Goal: Task Accomplishment & Management: Manage account settings

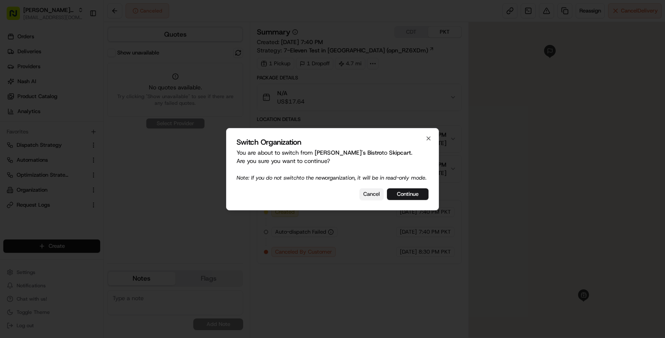
click at [374, 197] on button "Cancel" at bounding box center [371, 194] width 24 height 12
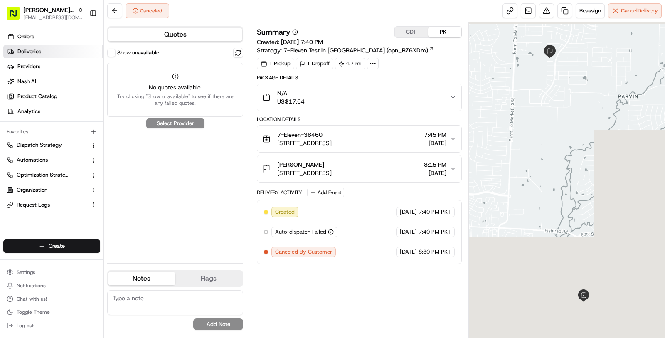
click at [46, 51] on link "Deliveries" at bounding box center [53, 51] width 100 height 13
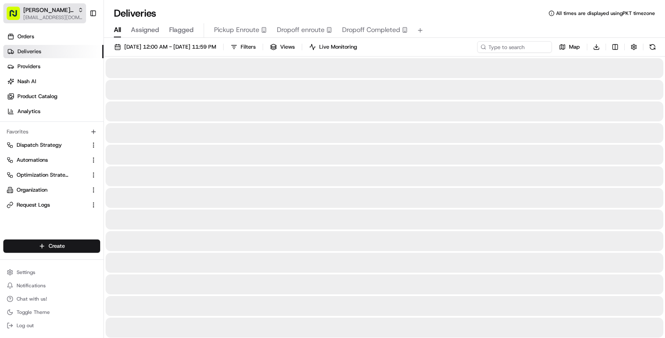
click at [39, 19] on span "[EMAIL_ADDRESS][DOMAIN_NAME]" at bounding box center [53, 17] width 60 height 7
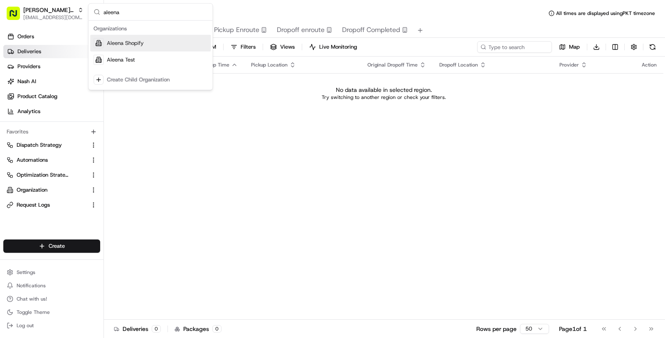
type input "aleena"
click at [126, 41] on span "Aleena Shopify" at bounding box center [125, 42] width 37 height 7
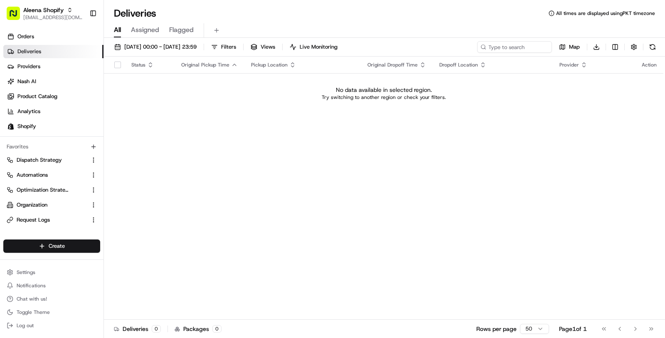
click at [57, 48] on link "Deliveries" at bounding box center [53, 51] width 100 height 13
click at [43, 128] on link "Shopify" at bounding box center [53, 126] width 100 height 13
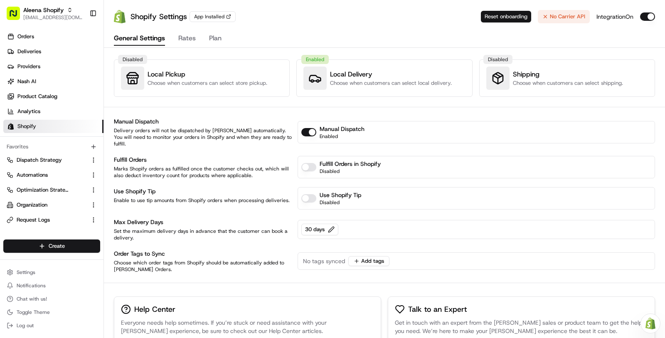
click at [510, 16] on button "Reset onboarding" at bounding box center [506, 17] width 50 height 12
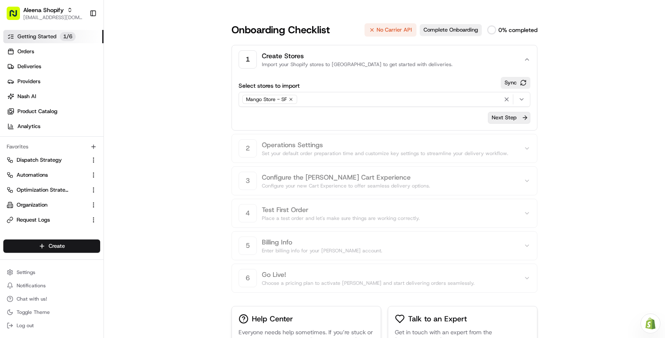
click at [504, 119] on button "Next Step" at bounding box center [509, 118] width 42 height 12
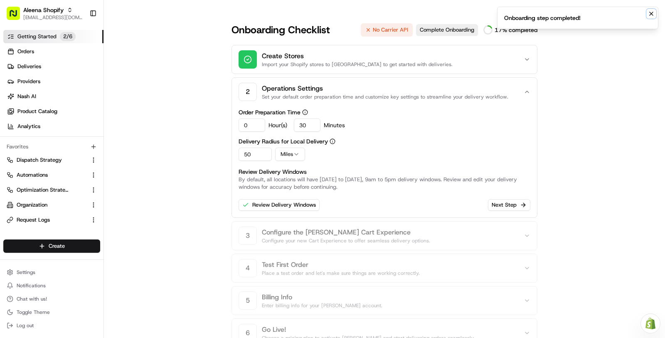
click at [652, 14] on icon "Notifications (F8)" at bounding box center [651, 13] width 7 height 7
click at [292, 204] on link "Review Delivery Windows" at bounding box center [279, 205] width 81 height 12
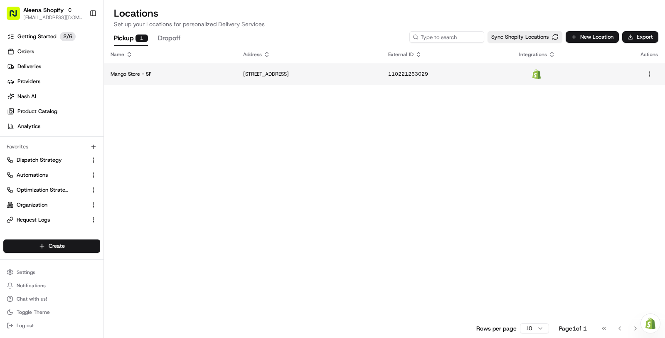
click at [256, 78] on td "2726 20th St, San Francisco, CA 94110, USA" at bounding box center [308, 74] width 145 height 22
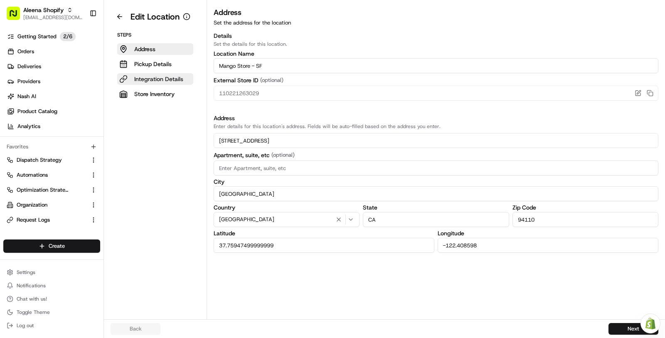
click at [179, 75] on p "Integration Details" at bounding box center [158, 79] width 49 height 8
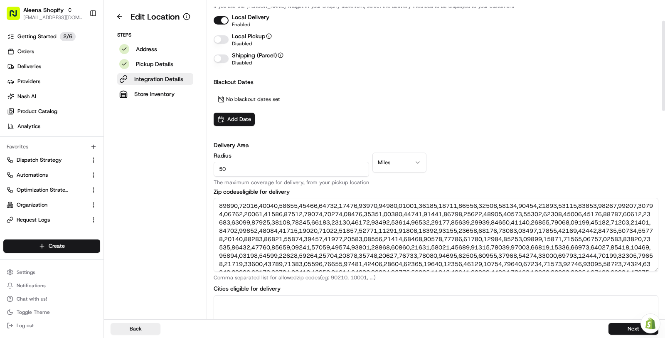
scroll to position [71, 0]
drag, startPoint x: 252, startPoint y: 167, endPoint x: 207, endPoint y: 168, distance: 45.3
click at [207, 168] on div "Edit Location Steps Address Pickup Details Integration Details Store Inventory …" at bounding box center [384, 159] width 561 height 319
type input "20"
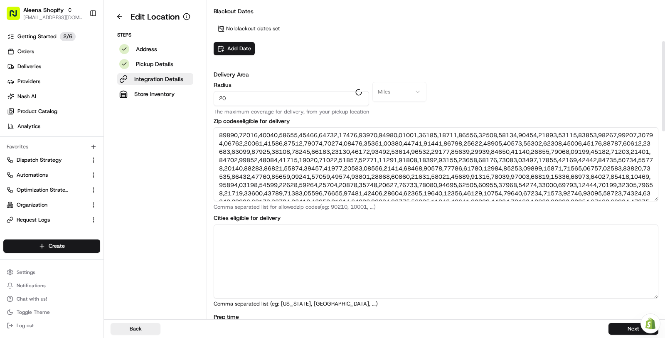
scroll to position [139, 0]
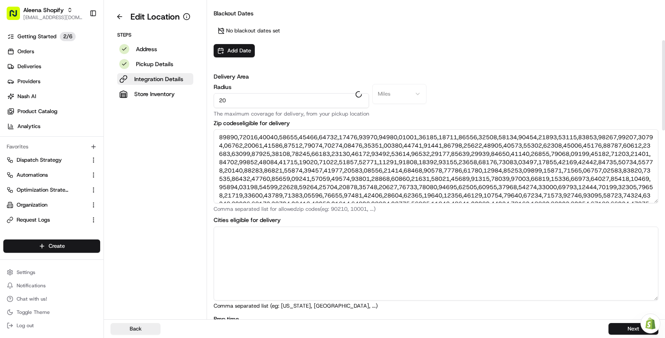
type textarea "94005, 94011, 94014, 94015, 94016, 94017, 94030, 94044, 94066, 94080, 94083, 94…"
type textarea "Brisbane, Burlingame, Daly City, Millbrae, Pacifica, San Bruno, South San Franc…"
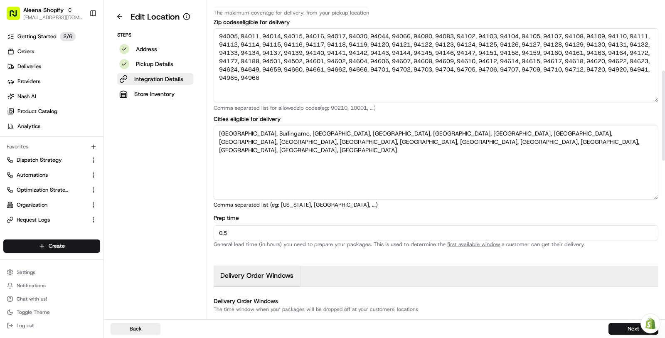
scroll to position [244, 0]
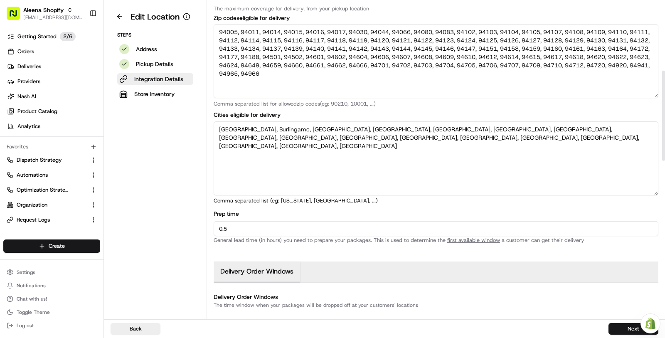
type input "20"
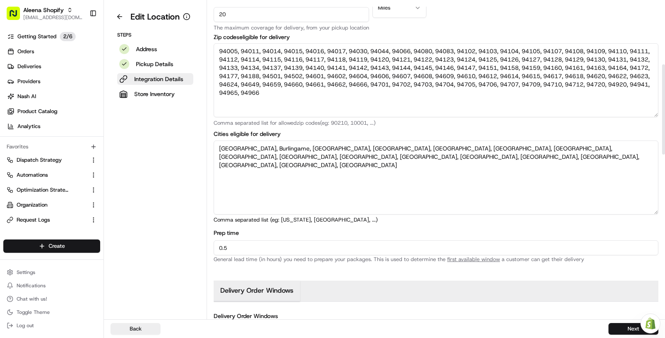
scroll to position [222, 0]
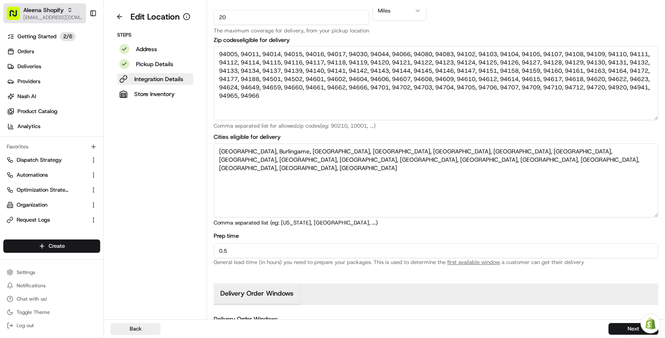
click at [22, 21] on button "Aleena Shopify masood@usenash.com" at bounding box center [44, 13] width 83 height 20
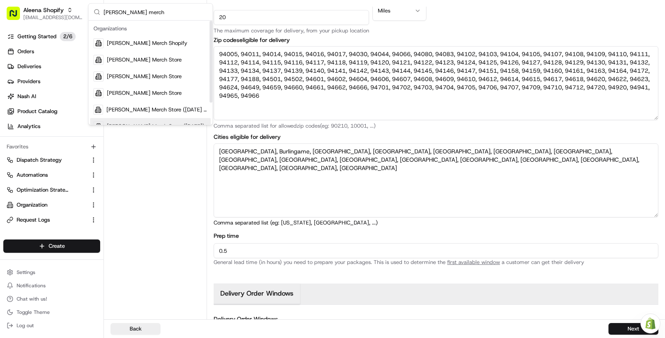
scroll to position [28, 0]
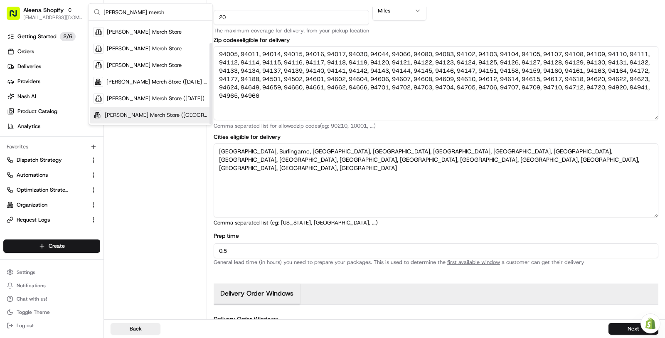
type input "nash merch"
click at [149, 116] on span "Nash Merch Store (US)" at bounding box center [156, 114] width 103 height 7
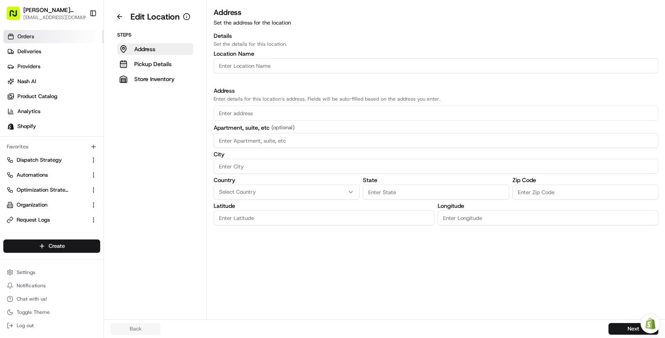
click at [54, 39] on link "Orders" at bounding box center [53, 36] width 100 height 13
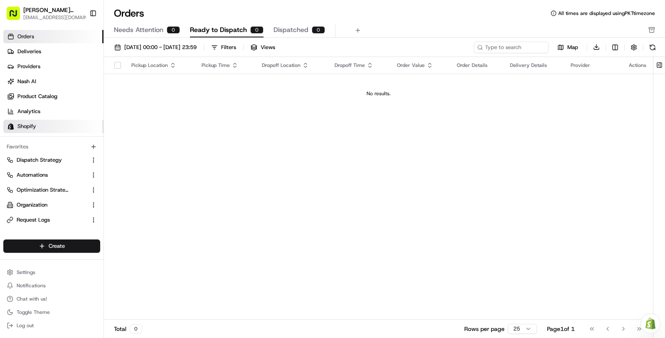
click at [43, 124] on link "Shopify" at bounding box center [53, 126] width 100 height 13
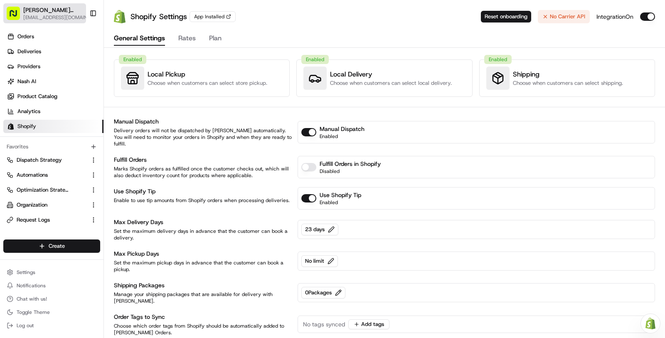
click at [41, 11] on span "Nash Merch Store (US)" at bounding box center [54, 10] width 62 height 8
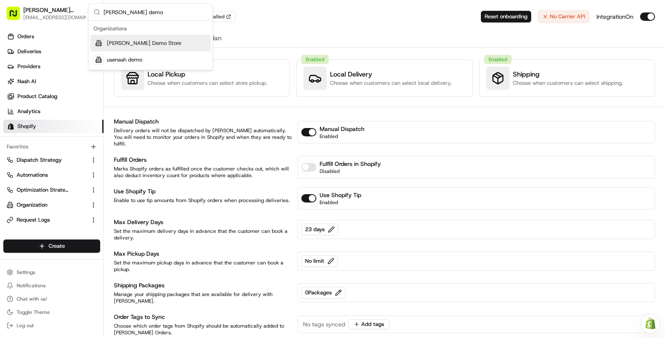
type input "nash demo"
click at [125, 37] on div "Nash Demo Store" at bounding box center [150, 43] width 121 height 17
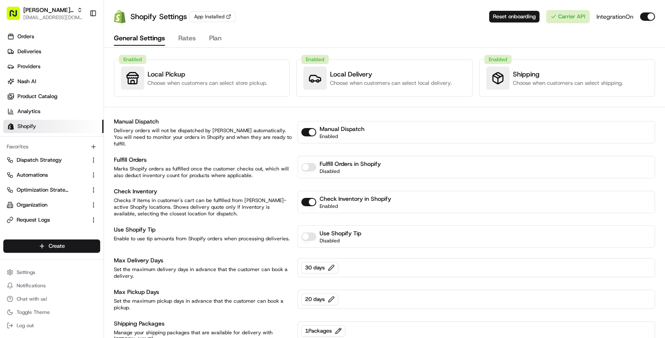
click at [44, 122] on link "Shopify" at bounding box center [53, 126] width 100 height 13
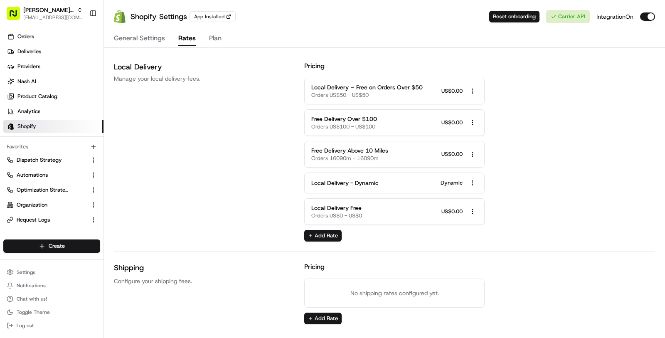
click at [194, 38] on button "Rates" at bounding box center [186, 39] width 17 height 14
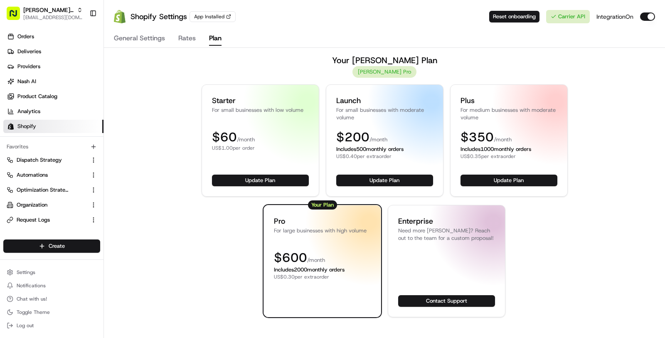
click at [209, 38] on button "Plan" at bounding box center [215, 39] width 12 height 14
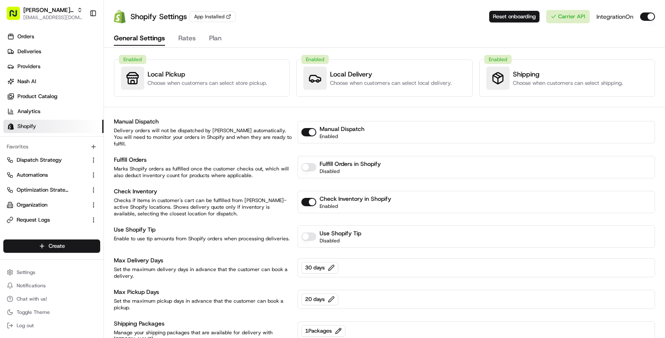
click at [132, 43] on button "General Settings" at bounding box center [139, 39] width 51 height 14
click at [31, 272] on span "Settings" at bounding box center [26, 272] width 19 height 7
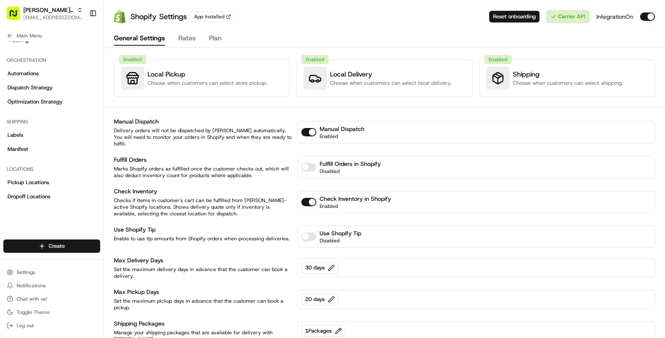
scroll to position [117, 0]
click at [38, 179] on span "Pickup Locations" at bounding box center [28, 179] width 42 height 7
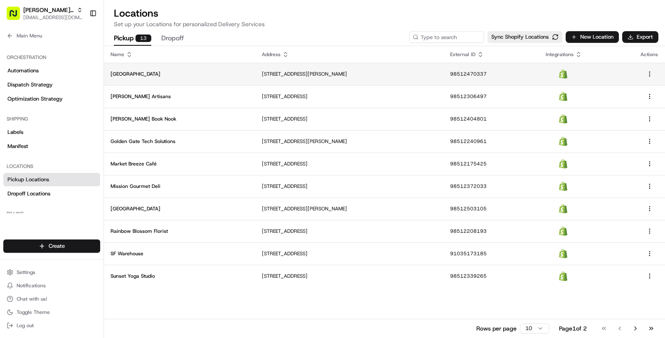
click at [142, 66] on td "Bayview Brew House" at bounding box center [179, 74] width 151 height 22
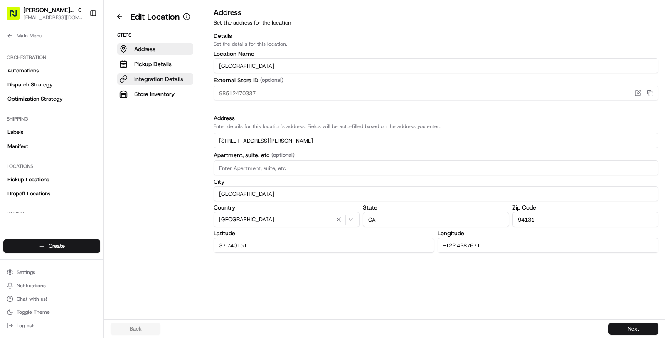
click at [165, 73] on button "Integration Details" at bounding box center [155, 79] width 76 height 12
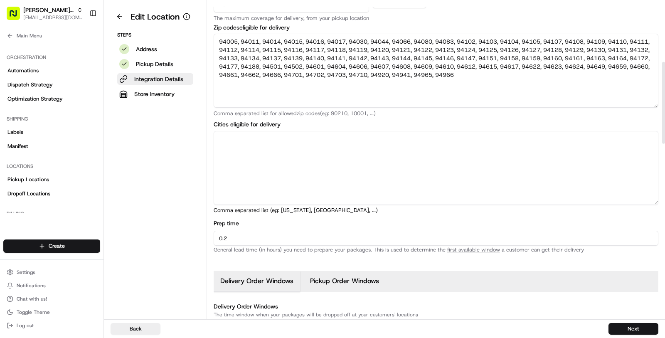
scroll to position [237, 0]
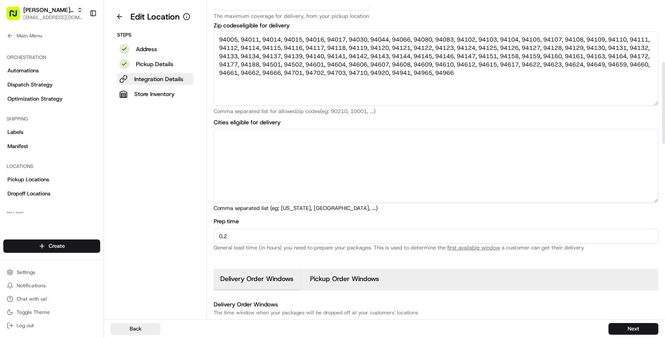
drag, startPoint x: 259, startPoint y: 234, endPoint x: 143, endPoint y: 234, distance: 116.4
click at [143, 234] on div "Edit Location Steps Address Pickup Details Integration Details Store Inventory …" at bounding box center [384, 159] width 561 height 319
type input "1"
click at [183, 239] on aside "Edit Location Steps Address Pickup Details Integration Details Store Inventory" at bounding box center [155, 159] width 103 height 319
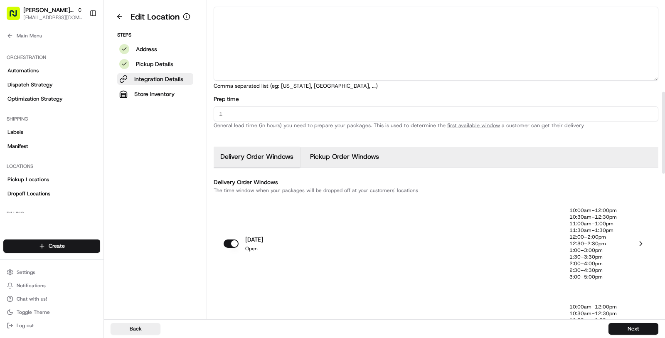
scroll to position [360, 0]
click at [296, 246] on div "monday Open" at bounding box center [397, 242] width 346 height 73
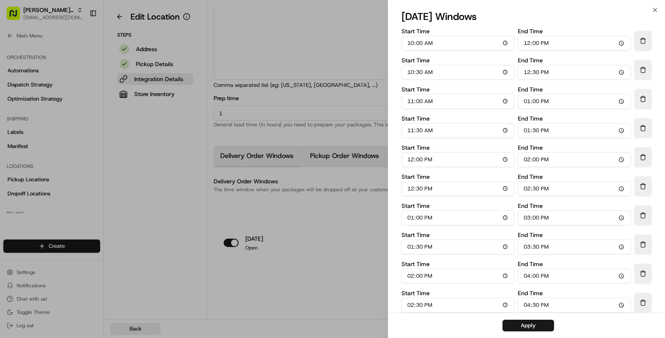
click at [407, 45] on input "10:00" at bounding box center [457, 43] width 113 height 15
type input "08:00"
click at [527, 47] on input "12:00" at bounding box center [574, 43] width 113 height 15
type input "21:00"
click at [529, 45] on input "21:00" at bounding box center [574, 43] width 113 height 15
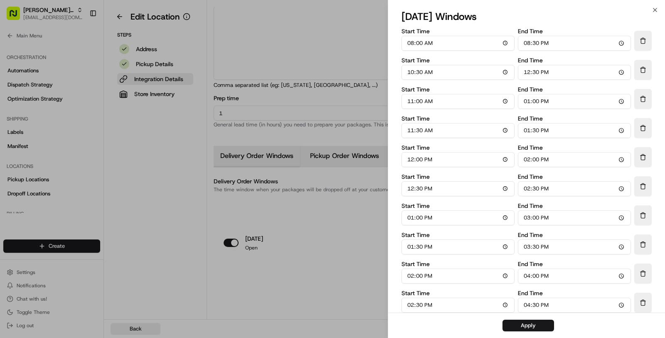
type input "08:30"
click at [409, 71] on input "10:30" at bounding box center [457, 72] width 113 height 15
type input "08:30"
click at [522, 74] on input "12:30" at bounding box center [574, 72] width 113 height 15
type input "09:00"
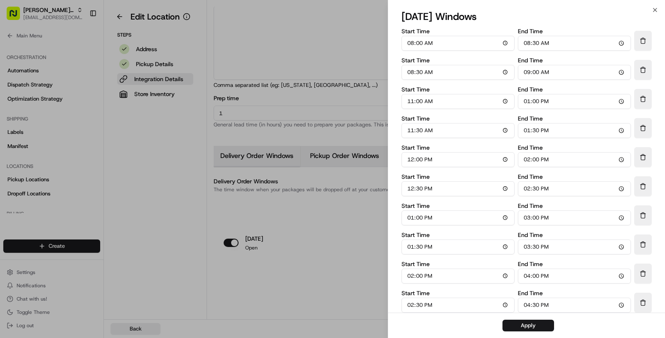
click at [448, 86] on label "Start Time" at bounding box center [457, 89] width 113 height 6
click at [448, 94] on input "11:00" at bounding box center [457, 101] width 113 height 15
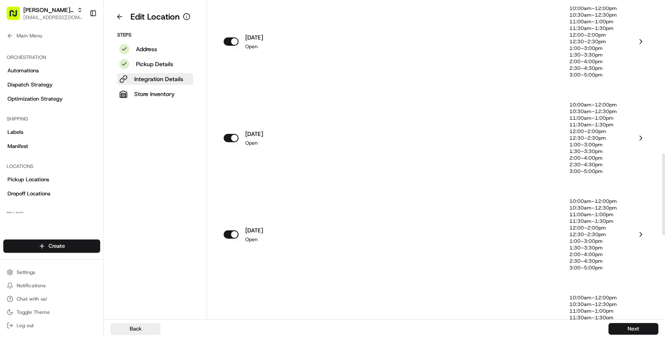
scroll to position [518, 0]
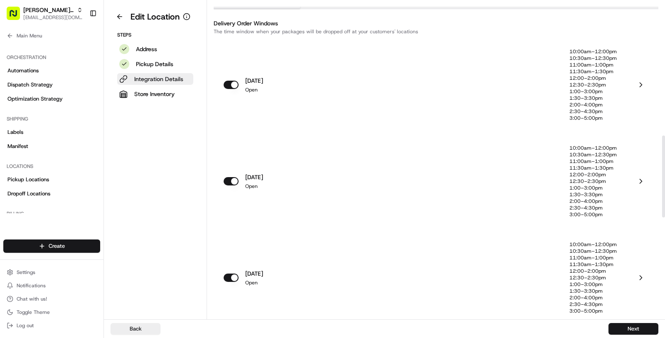
click at [179, 82] on p "Integration Details" at bounding box center [158, 79] width 49 height 8
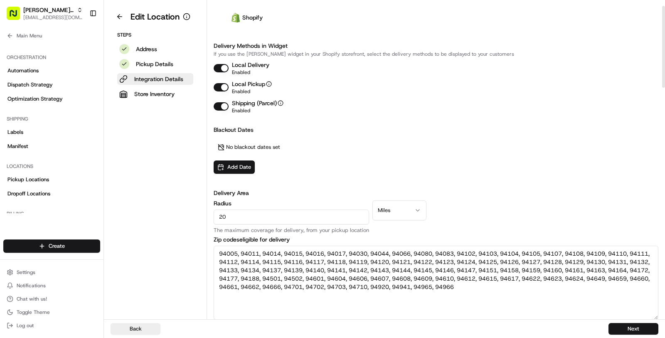
scroll to position [0, 0]
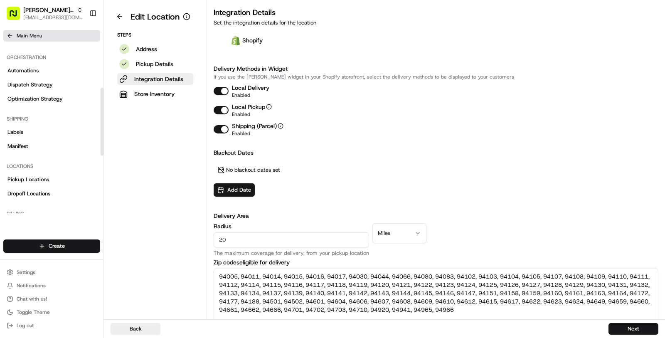
click at [51, 38] on button "Main Menu" at bounding box center [51, 36] width 97 height 12
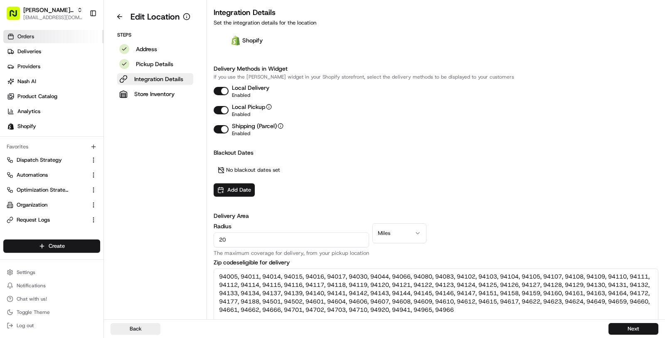
click at [55, 42] on link "Orders" at bounding box center [53, 36] width 100 height 13
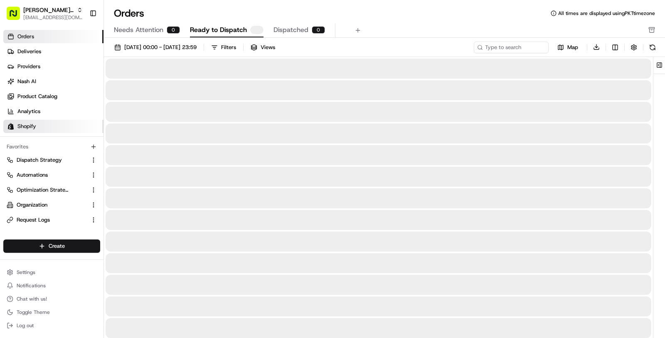
click at [55, 126] on link "Shopify" at bounding box center [53, 126] width 100 height 13
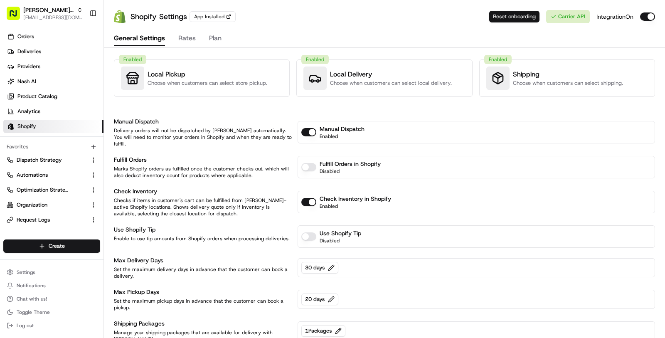
click at [524, 15] on button "Reset onboarding" at bounding box center [514, 17] width 50 height 12
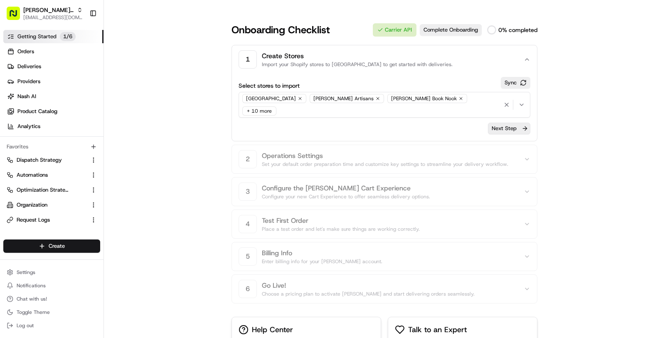
click at [512, 123] on button "Next Step" at bounding box center [509, 129] width 42 height 12
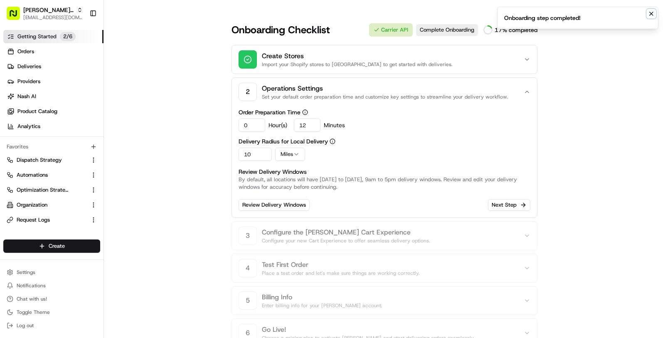
click at [653, 11] on icon "Notifications (F8)" at bounding box center [651, 13] width 7 height 7
click at [298, 202] on link "Review Delivery Windows" at bounding box center [274, 205] width 71 height 12
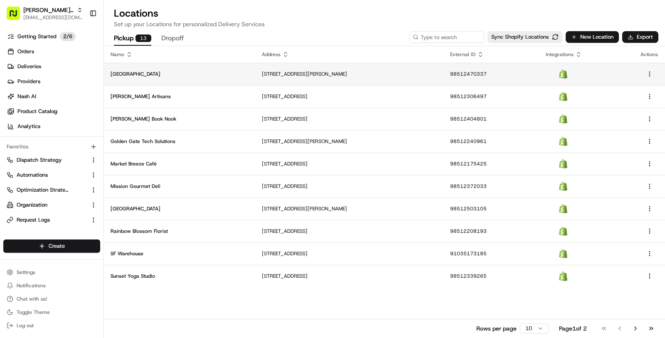
click at [192, 80] on td "Bayview Brew House" at bounding box center [179, 74] width 151 height 22
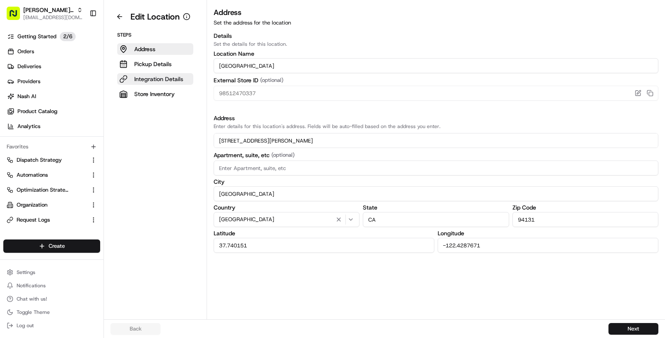
click at [180, 80] on p "Integration Details" at bounding box center [158, 79] width 49 height 8
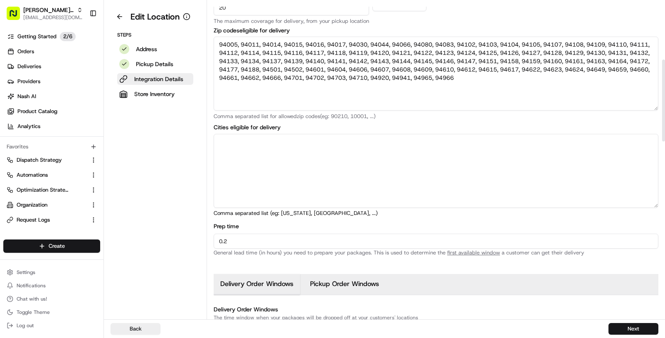
scroll to position [234, 0]
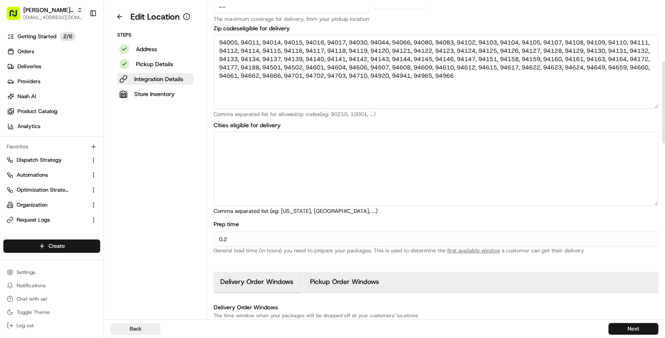
click at [233, 241] on input "0.2" at bounding box center [436, 238] width 445 height 15
type input "0"
type input "1"
click at [180, 255] on aside "Edit Location Steps Address Pickup Details Integration Details Store Inventory" at bounding box center [155, 159] width 103 height 319
click at [247, 239] on input "1" at bounding box center [436, 238] width 445 height 15
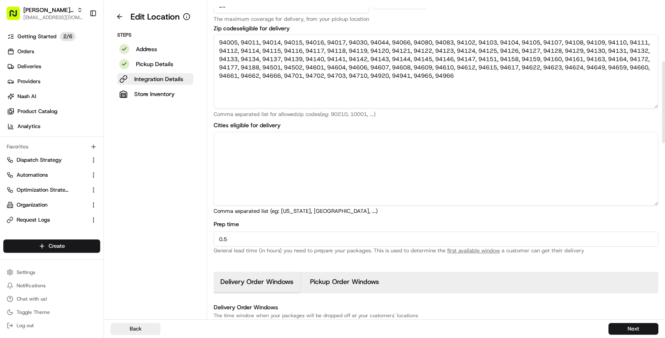
click at [238, 240] on input "0.5" at bounding box center [436, 238] width 445 height 15
type input "0.25"
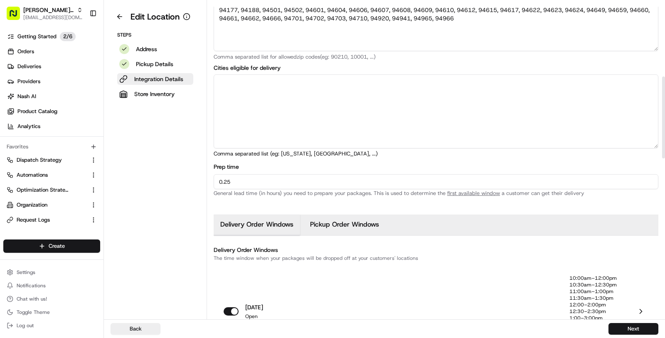
scroll to position [292, 0]
click at [625, 322] on button "Next" at bounding box center [633, 329] width 50 height 12
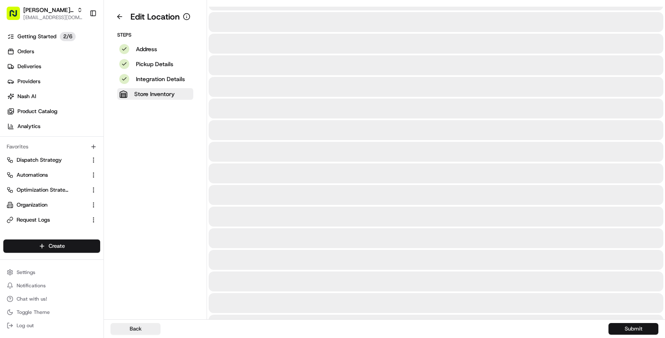
scroll to position [0, 0]
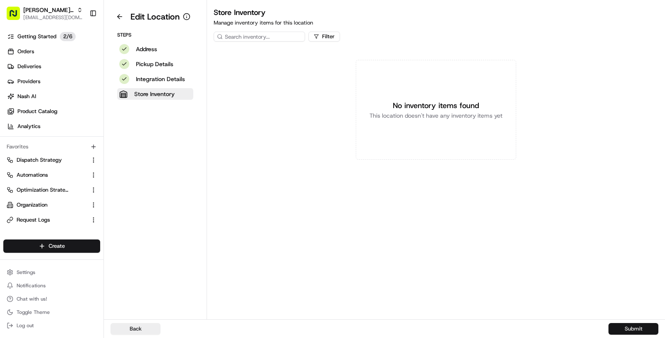
click at [625, 322] on button "Submit" at bounding box center [633, 329] width 50 height 12
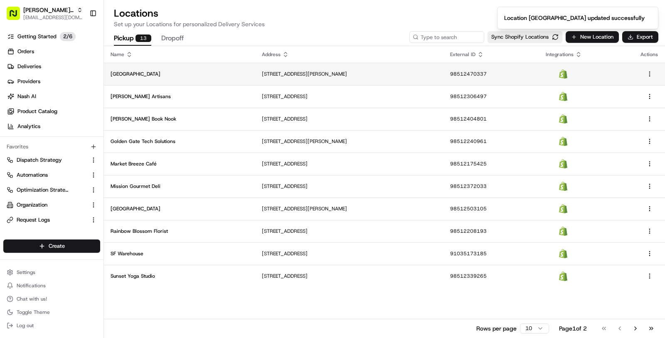
click at [425, 76] on p "2101 Sanchez St, San Francisco, CA 94131, US" at bounding box center [349, 74] width 175 height 7
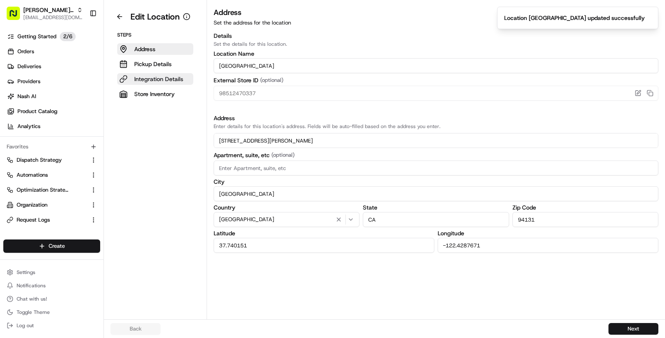
click at [167, 80] on p "Integration Details" at bounding box center [158, 79] width 49 height 8
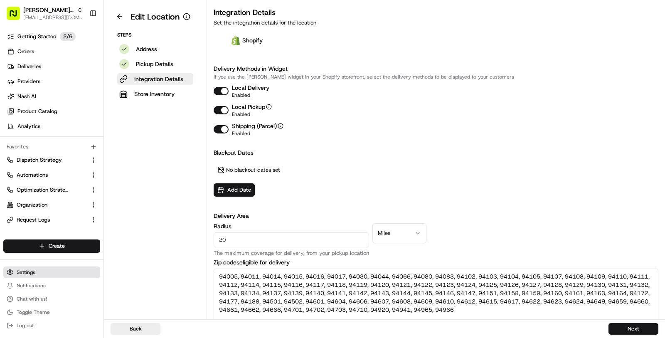
click at [58, 273] on button "Settings" at bounding box center [51, 272] width 97 height 12
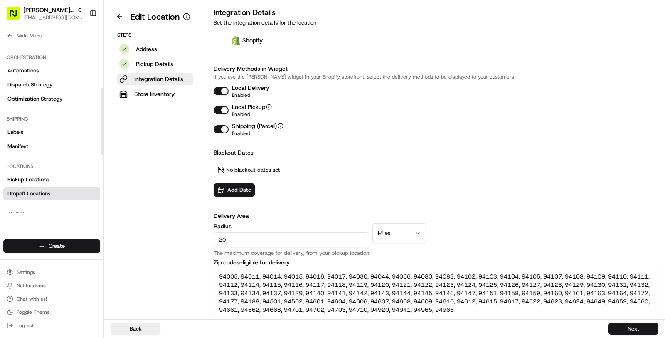
scroll to position [263, 0]
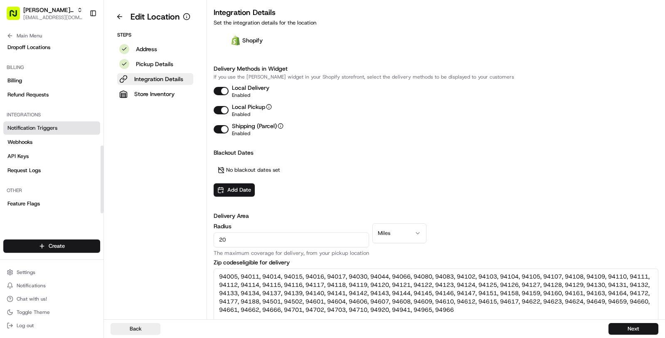
click at [75, 132] on link "Notification Triggers" at bounding box center [51, 127] width 97 height 13
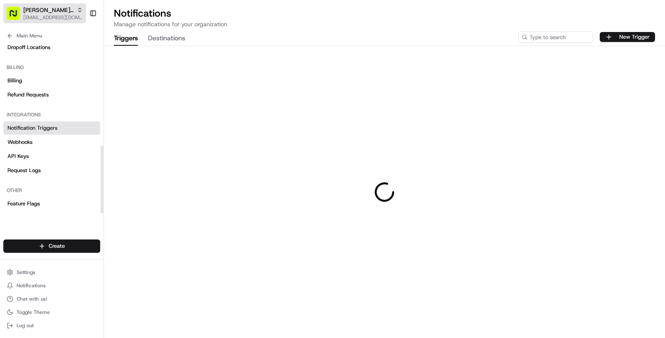
click at [59, 9] on span "Nash Demo Store" at bounding box center [48, 10] width 50 height 8
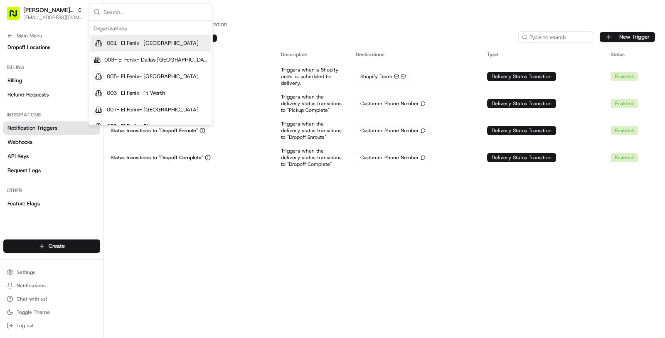
click at [324, 199] on div "Name Description Destinations Type Status Delivery Booked Triggers when a Shopi…" at bounding box center [384, 192] width 561 height 292
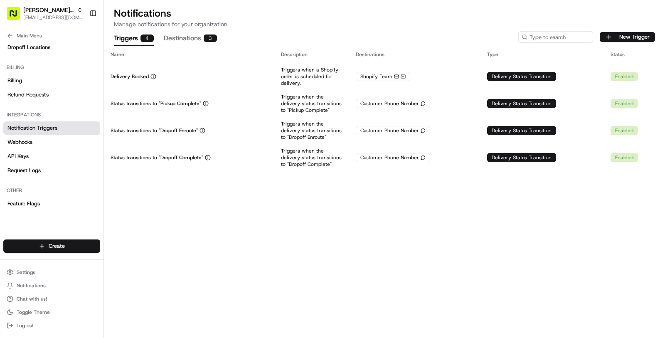
click at [200, 44] on button "Destinations 3" at bounding box center [190, 39] width 53 height 14
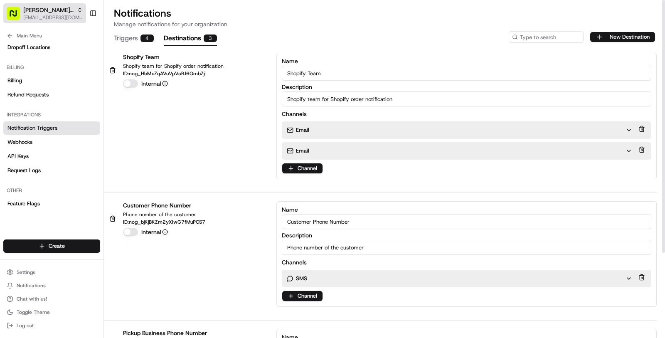
click at [46, 14] on span "[EMAIL_ADDRESS][DOMAIN_NAME]" at bounding box center [52, 17] width 59 height 7
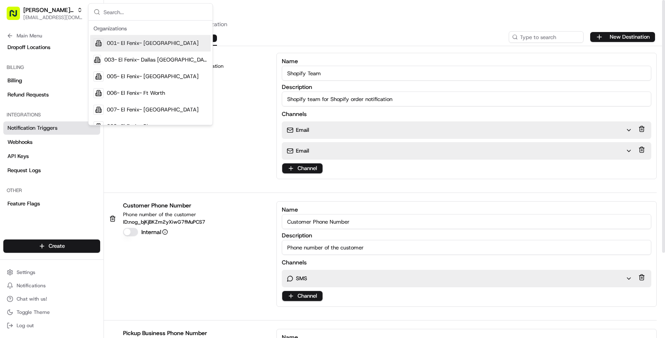
click at [244, 269] on div "Customer Phone Number Phone number of the customer ID: nog_bjKjBKZm2yXiwG7fMuPC…" at bounding box center [380, 254] width 553 height 106
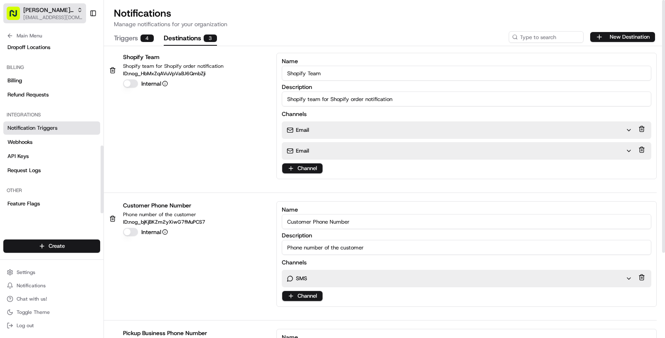
click at [54, 10] on span "Nash Demo Store" at bounding box center [48, 10] width 50 height 8
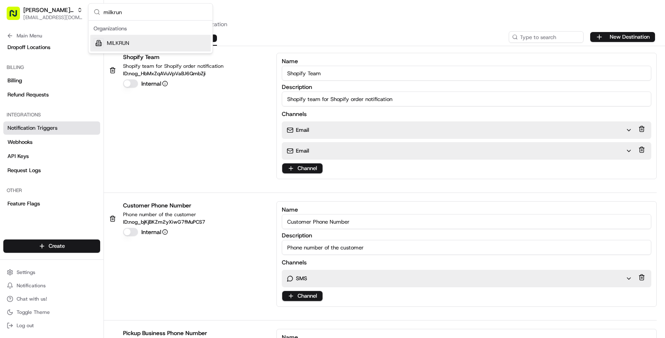
type input "milkrun"
click at [127, 37] on div "MILKRUN" at bounding box center [150, 43] width 121 height 17
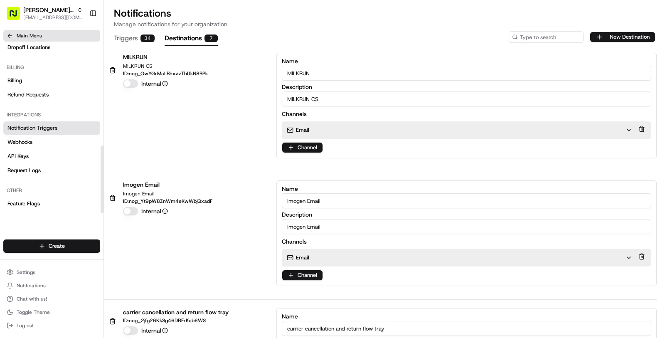
click at [58, 39] on button "Main Menu" at bounding box center [51, 36] width 97 height 12
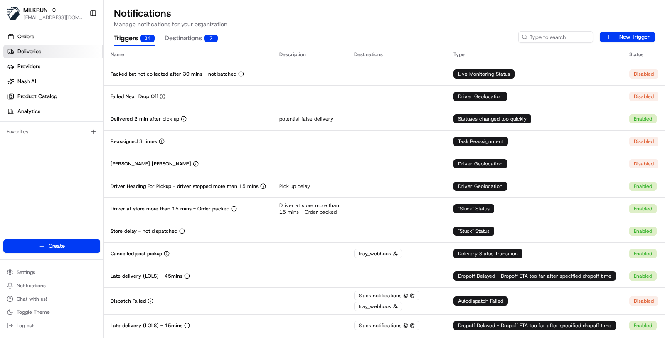
click at [61, 48] on link "Deliveries" at bounding box center [53, 51] width 100 height 13
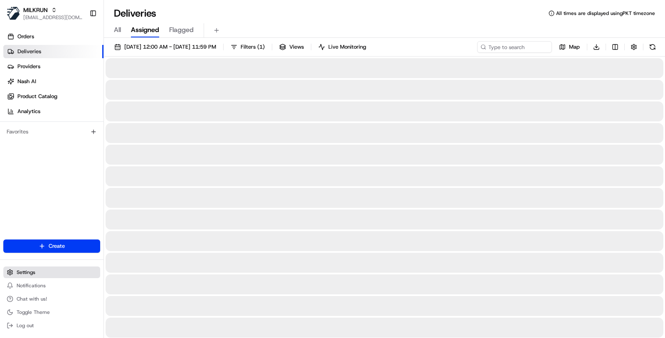
click at [41, 271] on button "Settings" at bounding box center [51, 272] width 97 height 12
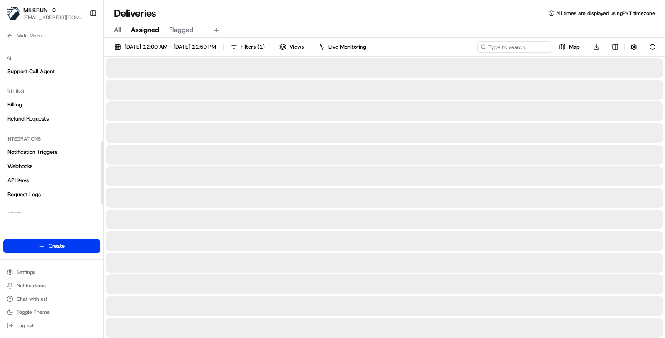
scroll to position [297, 0]
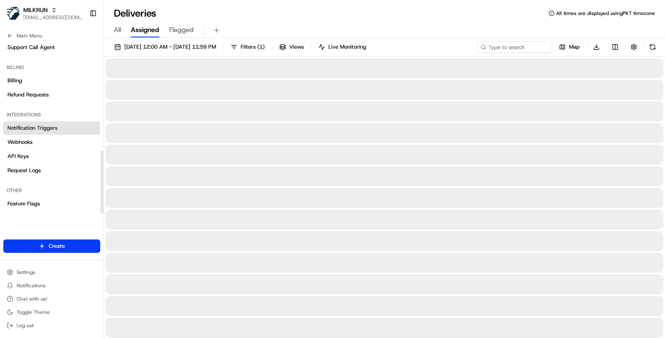
click at [59, 128] on link "Notification Triggers" at bounding box center [51, 127] width 97 height 13
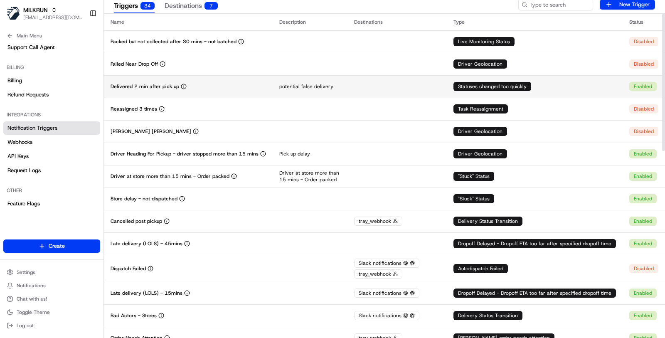
scroll to position [33, 0]
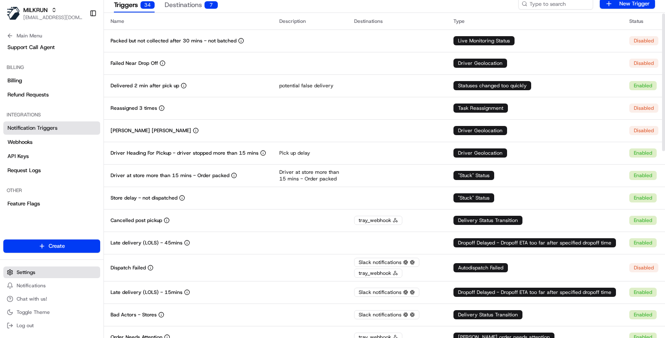
click at [40, 271] on button "Settings" at bounding box center [51, 272] width 97 height 12
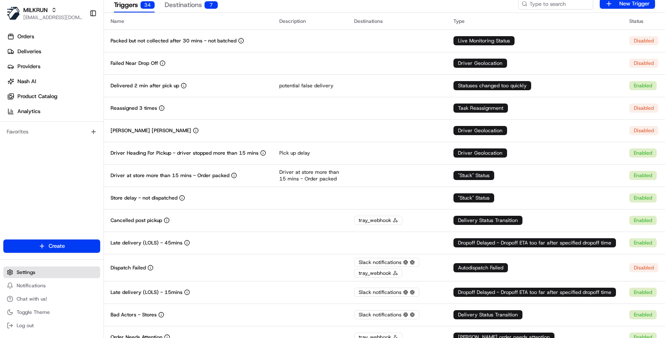
click at [45, 272] on button "Settings" at bounding box center [51, 272] width 97 height 12
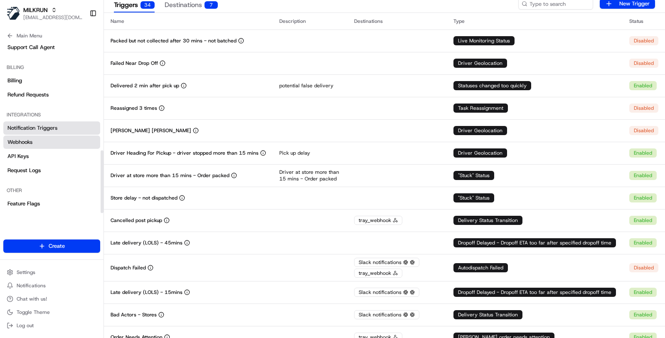
click at [45, 145] on link "Webhooks" at bounding box center [51, 141] width 97 height 13
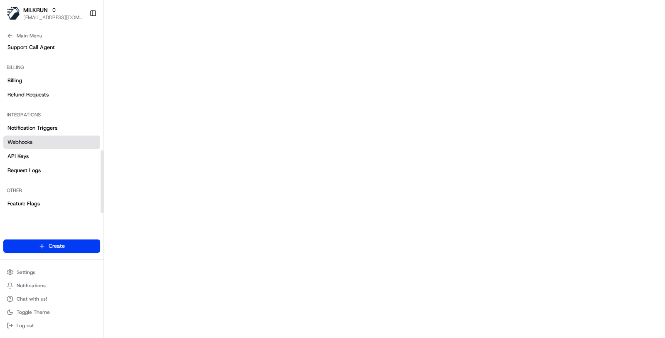
click at [71, 143] on link "Webhooks" at bounding box center [51, 141] width 97 height 13
click at [24, 137] on link "Webhooks" at bounding box center [51, 141] width 97 height 13
click at [89, 143] on link "Webhooks" at bounding box center [51, 141] width 97 height 13
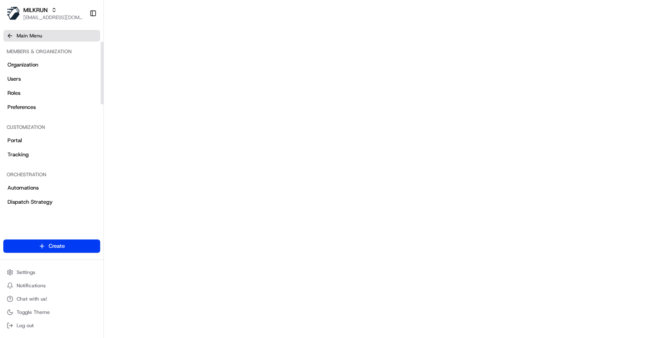
click at [45, 41] on button "Main Menu" at bounding box center [51, 36] width 97 height 12
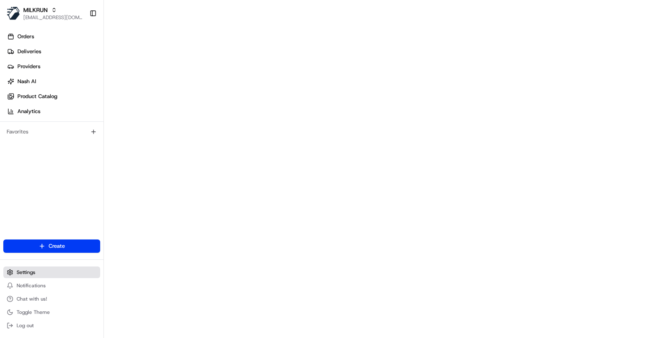
click at [37, 270] on button "Settings" at bounding box center [51, 272] width 97 height 12
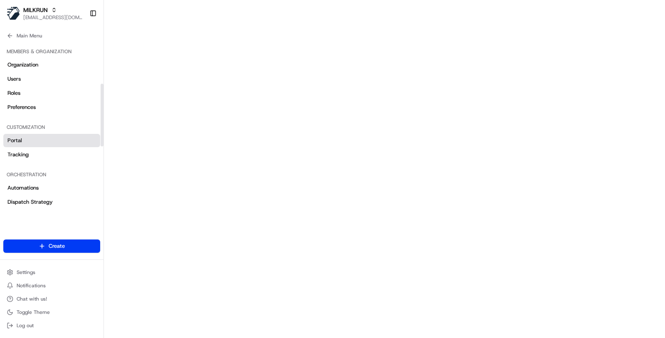
scroll to position [297, 0]
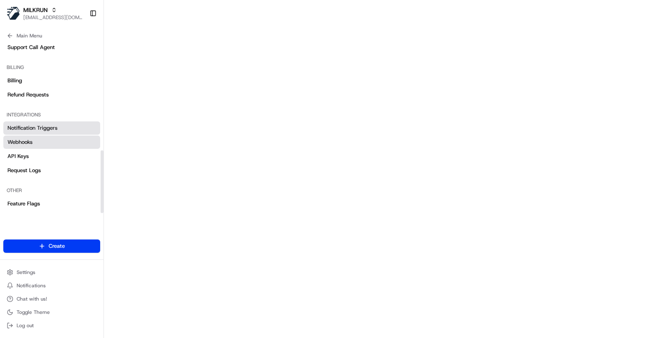
click at [51, 128] on span "Notification Triggers" at bounding box center [32, 127] width 50 height 7
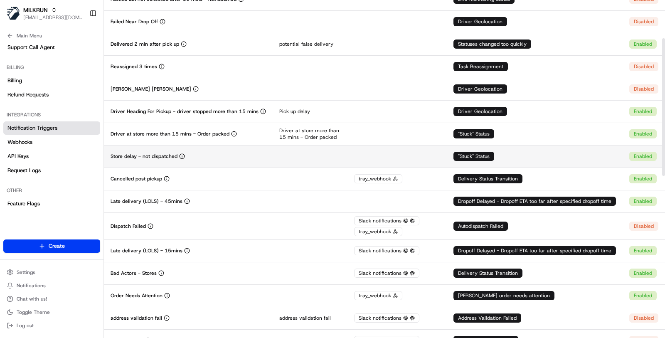
scroll to position [95, 0]
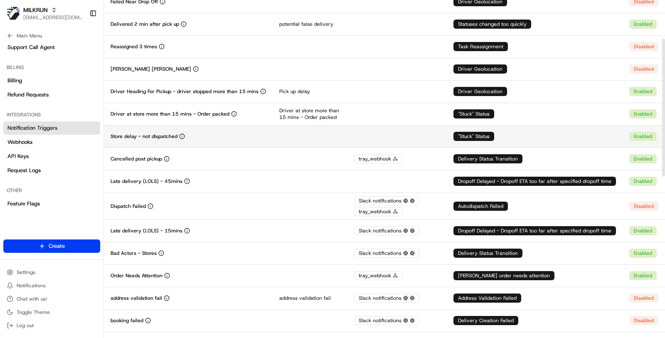
click at [288, 144] on td at bounding box center [310, 136] width 75 height 22
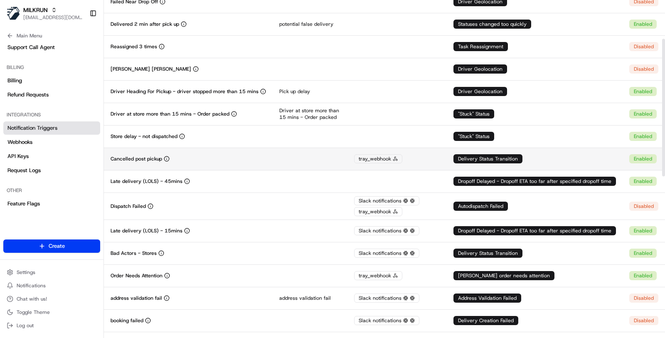
click at [244, 154] on td "Cancelled post pickup" at bounding box center [188, 159] width 169 height 22
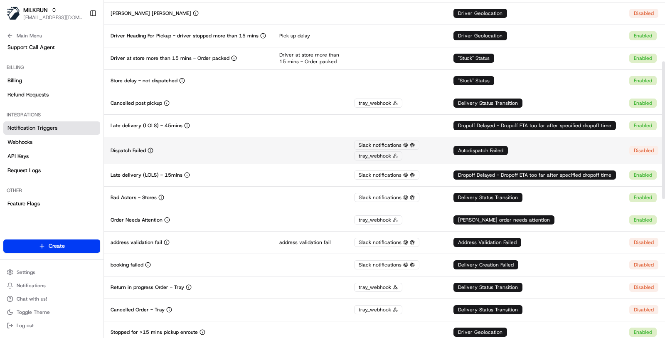
scroll to position [150, 0]
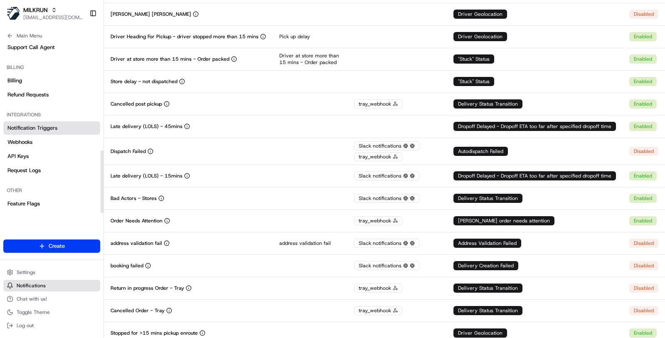
click at [40, 280] on button "Notifications" at bounding box center [51, 286] width 97 height 12
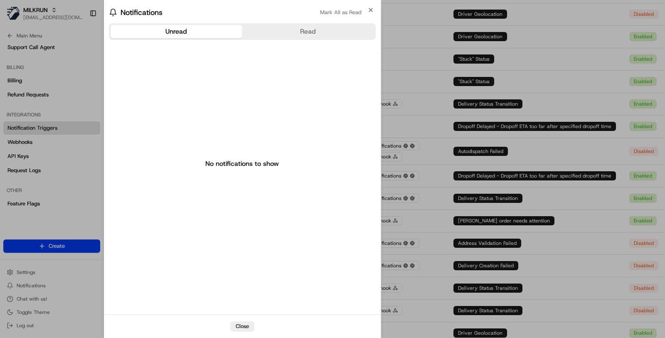
click at [39, 271] on body "MILKRUN masood@usenash.com Toggle Sidebar Orders Deliveries Providers Nash AI P…" at bounding box center [332, 169] width 665 height 338
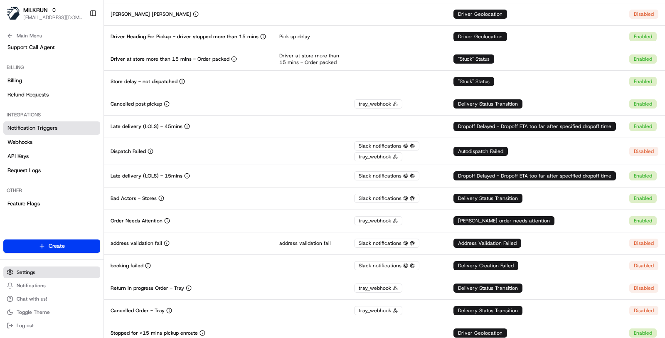
click at [39, 271] on button "Settings" at bounding box center [51, 272] width 97 height 12
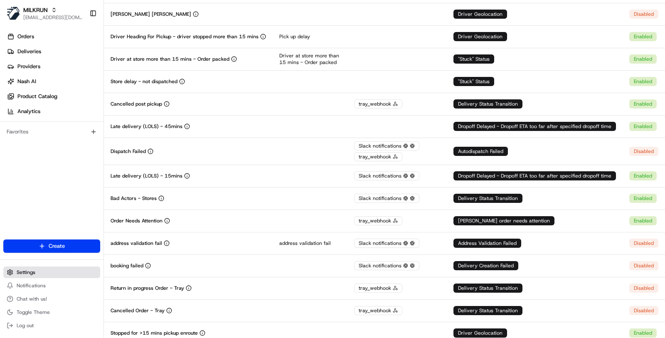
click at [47, 270] on button "Settings" at bounding box center [51, 272] width 97 height 12
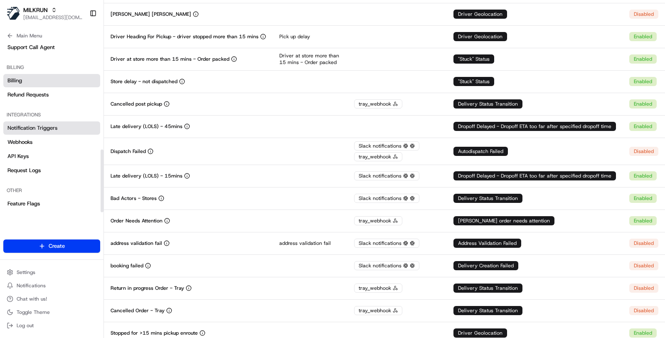
scroll to position [284, 0]
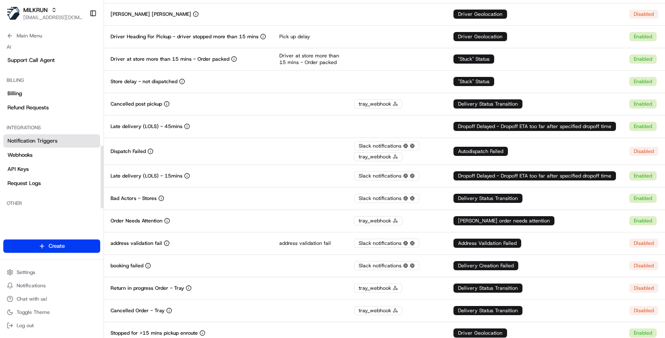
click at [60, 42] on div "AI" at bounding box center [51, 46] width 97 height 13
click at [60, 37] on button "Main Menu" at bounding box center [51, 36] width 97 height 12
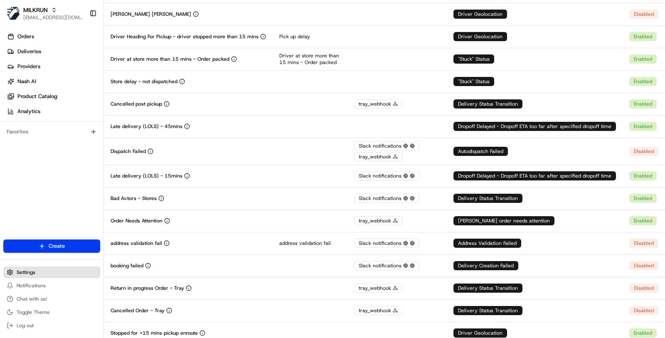
click at [40, 274] on button "Settings" at bounding box center [51, 272] width 97 height 12
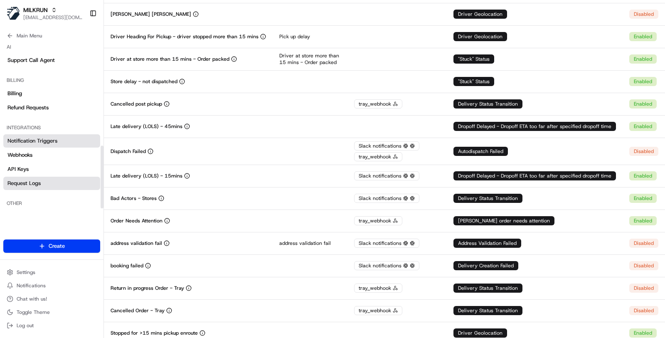
scroll to position [297, 0]
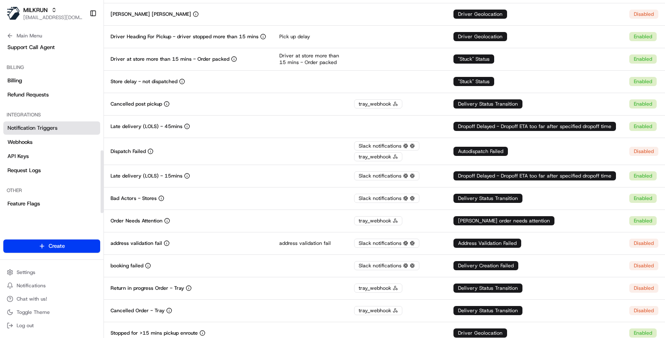
click at [56, 126] on span "Notification Triggers" at bounding box center [32, 127] width 50 height 7
click at [56, 143] on link "Webhooks" at bounding box center [51, 141] width 97 height 13
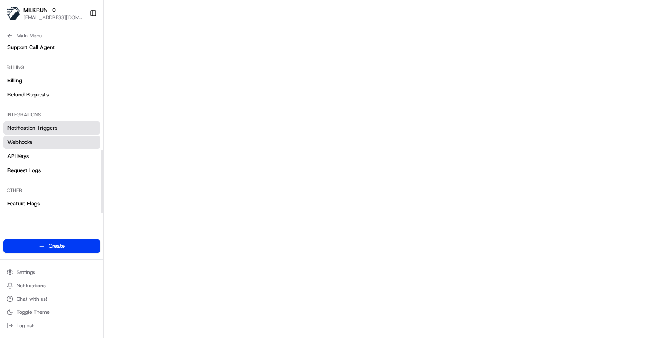
click at [57, 129] on link "Notification Triggers" at bounding box center [51, 127] width 97 height 13
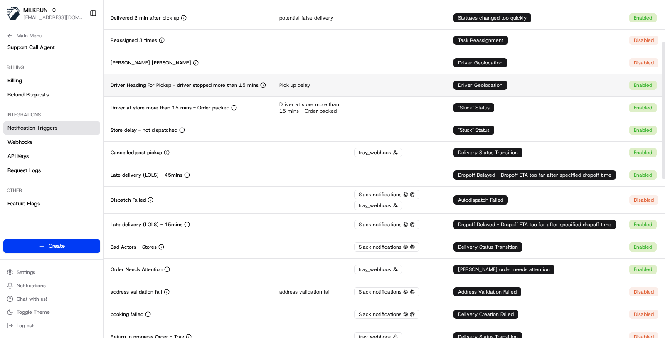
scroll to position [102, 0]
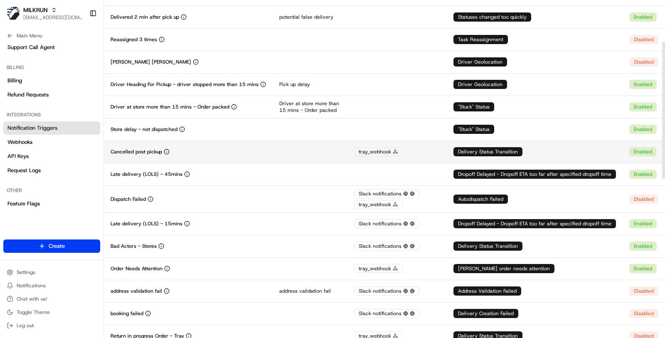
click at [256, 156] on td "Cancelled post pickup" at bounding box center [188, 151] width 169 height 22
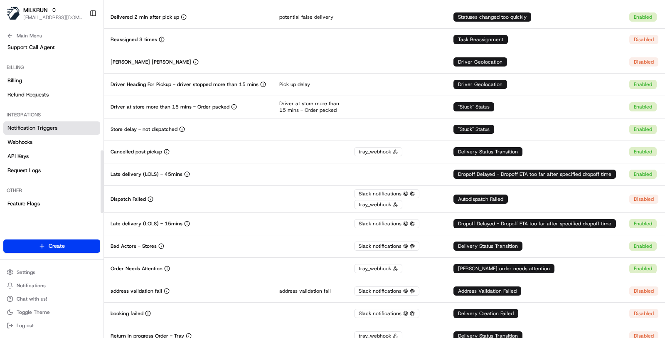
click at [68, 131] on link "Notification Triggers" at bounding box center [51, 127] width 97 height 13
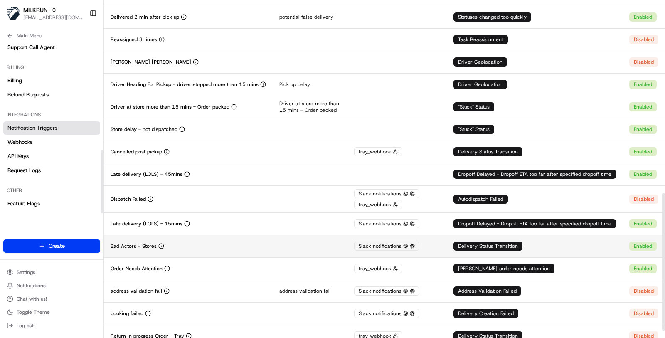
scroll to position [491, 0]
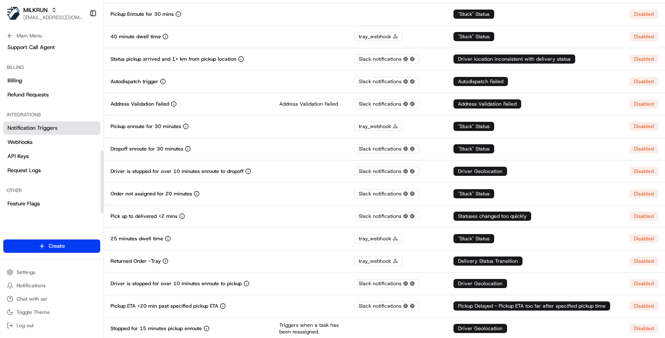
click at [49, 133] on link "Notification Triggers" at bounding box center [51, 127] width 97 height 13
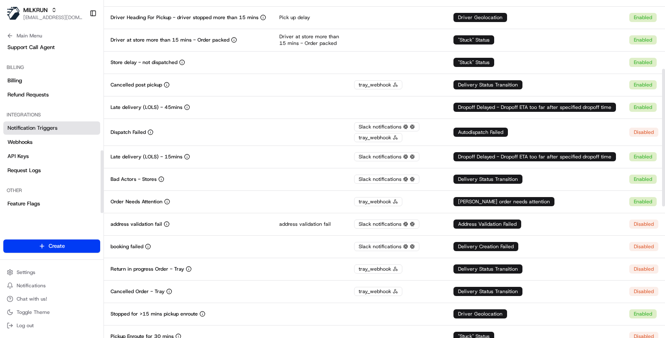
scroll to position [0, 0]
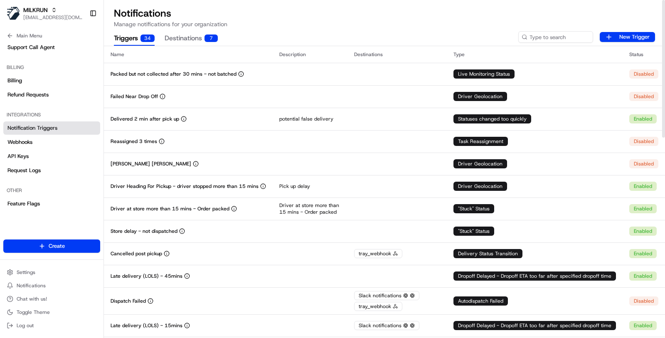
click at [202, 40] on button "Destinations 7" at bounding box center [191, 39] width 53 height 14
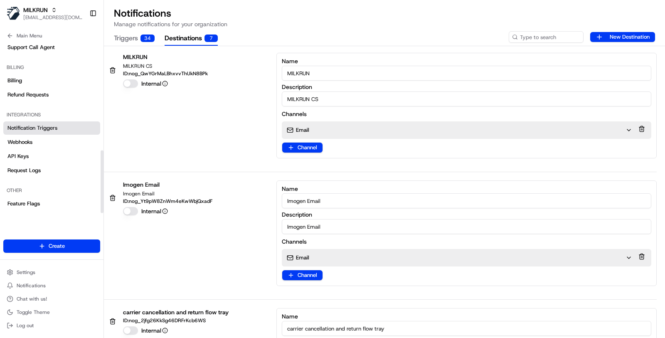
click at [38, 29] on div "Main Menu" at bounding box center [51, 34] width 103 height 15
click at [38, 32] on button "Main Menu" at bounding box center [51, 36] width 97 height 12
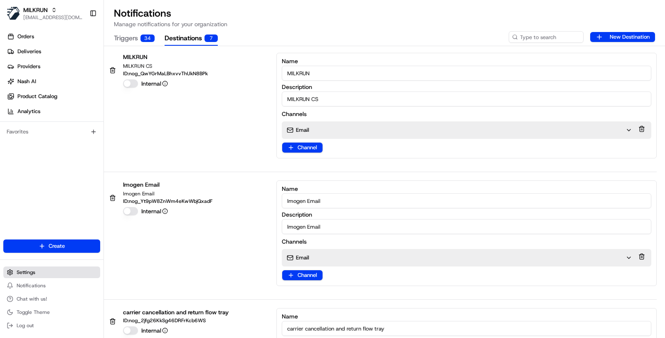
click at [25, 277] on button "Settings" at bounding box center [51, 272] width 97 height 12
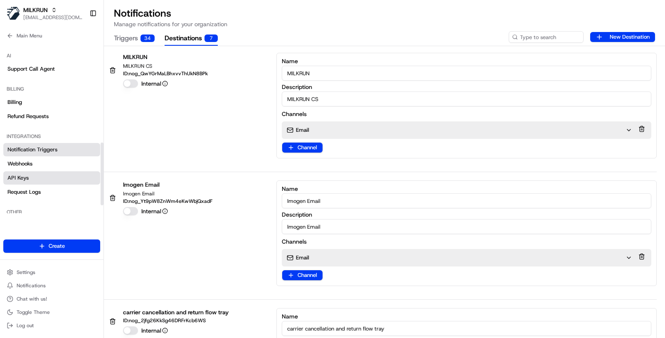
scroll to position [278, 0]
click at [50, 161] on link "Webhooks" at bounding box center [51, 161] width 97 height 13
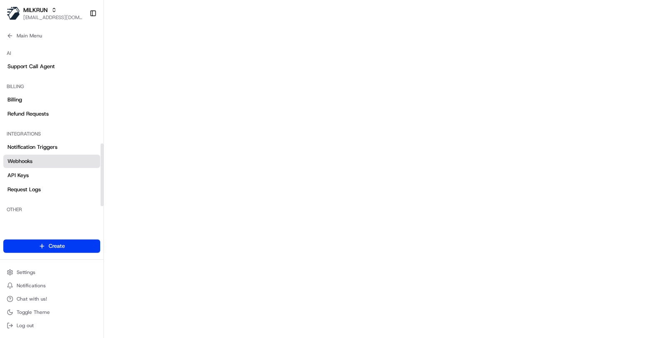
click at [31, 162] on span "Webhooks" at bounding box center [19, 161] width 25 height 7
click at [44, 269] on button "Settings" at bounding box center [51, 272] width 97 height 12
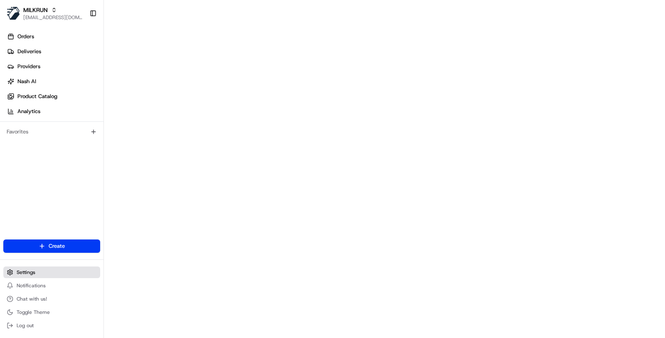
click at [66, 272] on button "Settings" at bounding box center [51, 272] width 97 height 12
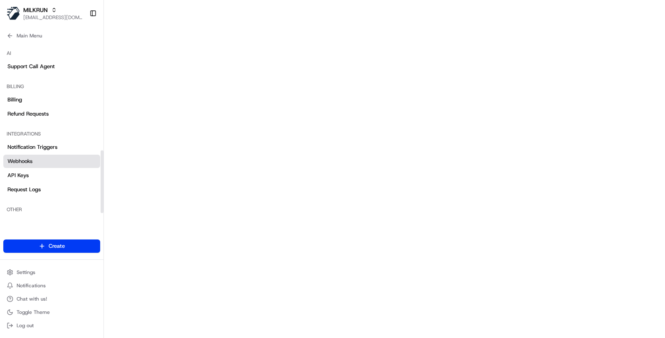
scroll to position [297, 0]
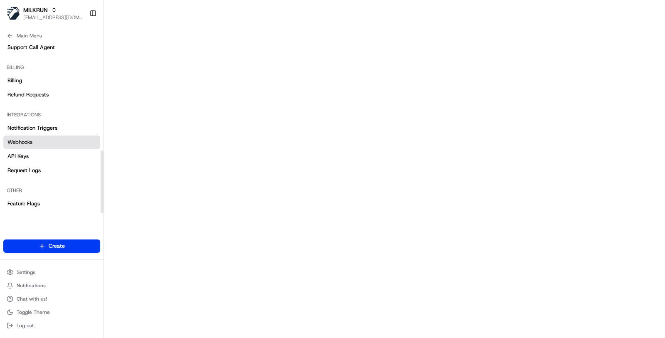
click at [59, 142] on link "Webhooks" at bounding box center [51, 141] width 97 height 13
click at [57, 127] on link "Notification Triggers" at bounding box center [51, 127] width 97 height 13
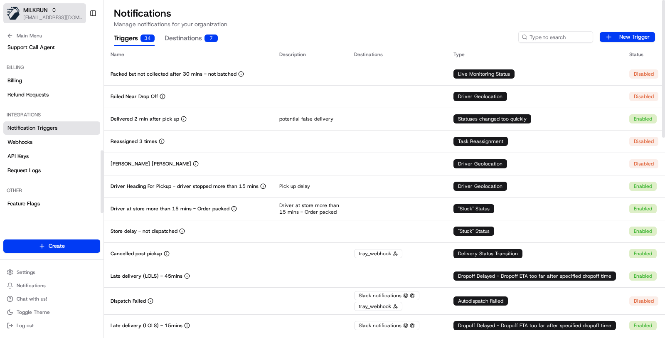
click at [42, 15] on span "[EMAIL_ADDRESS][DOMAIN_NAME]" at bounding box center [52, 17] width 59 height 7
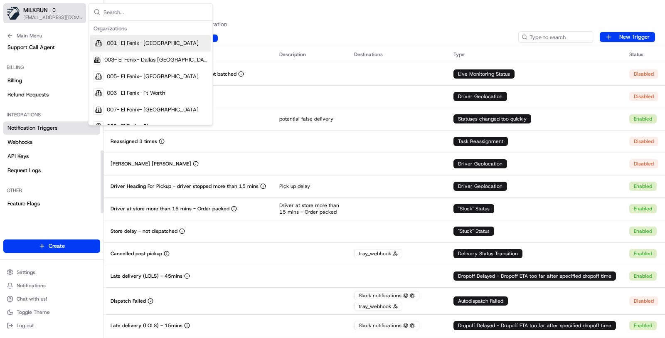
type input "o"
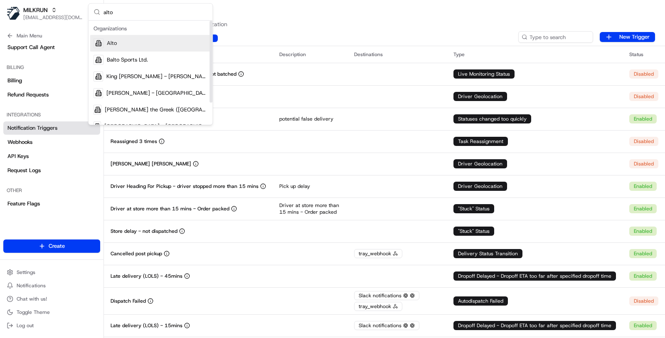
type input "alto"
click at [148, 48] on div "Alto" at bounding box center [150, 43] width 121 height 17
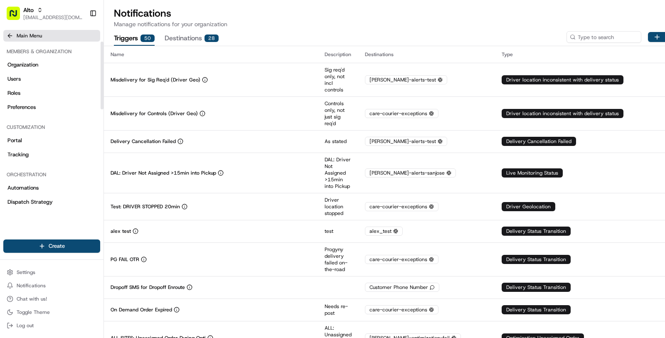
click at [22, 34] on span "Main Menu" at bounding box center [29, 35] width 25 height 7
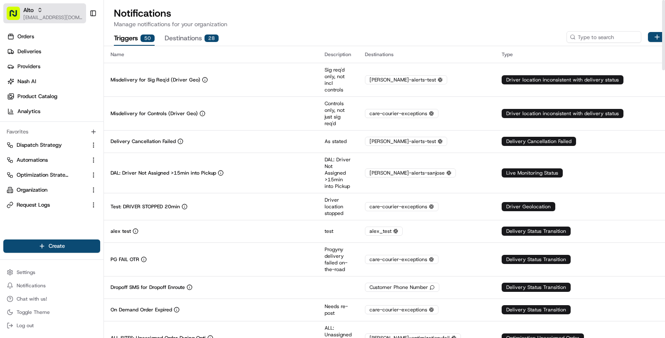
click at [26, 19] on span "[EMAIL_ADDRESS][DOMAIN_NAME]" at bounding box center [52, 17] width 59 height 7
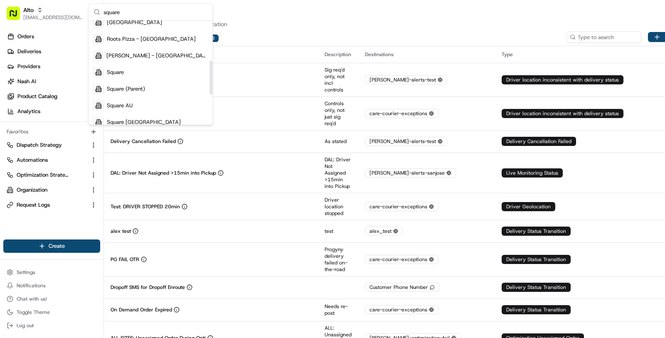
scroll to position [130, 0]
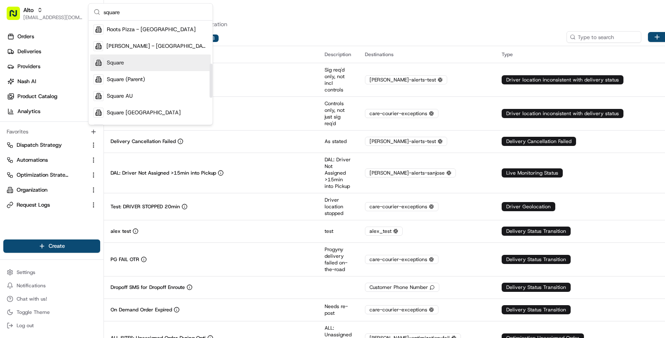
type input "square"
click at [132, 63] on div "Square" at bounding box center [150, 62] width 121 height 17
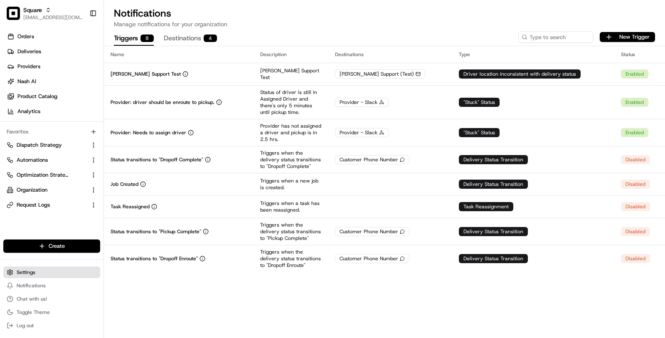
click at [23, 270] on span "Settings" at bounding box center [26, 272] width 19 height 7
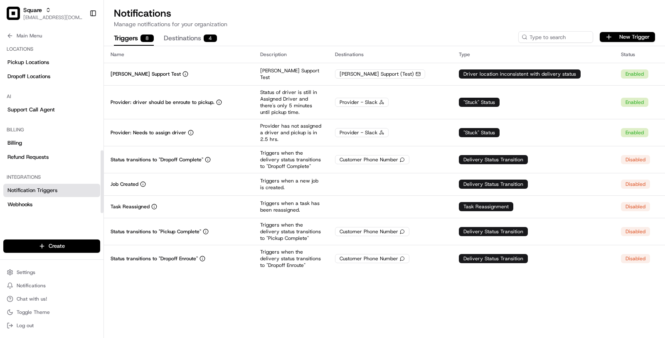
scroll to position [297, 0]
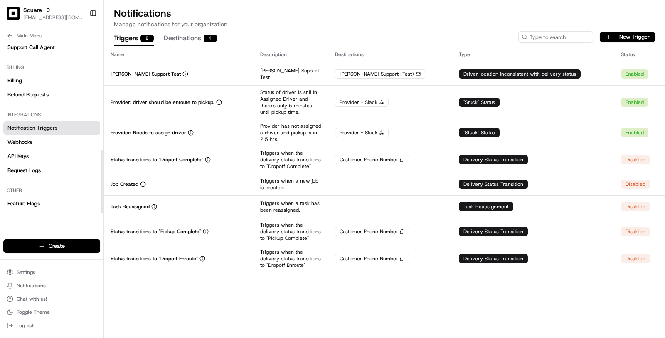
click at [56, 124] on span "Notification Triggers" at bounding box center [32, 127] width 50 height 7
click at [52, 126] on span "Notification Triggers" at bounding box center [32, 127] width 50 height 7
click at [47, 141] on link "Webhooks" at bounding box center [51, 141] width 97 height 13
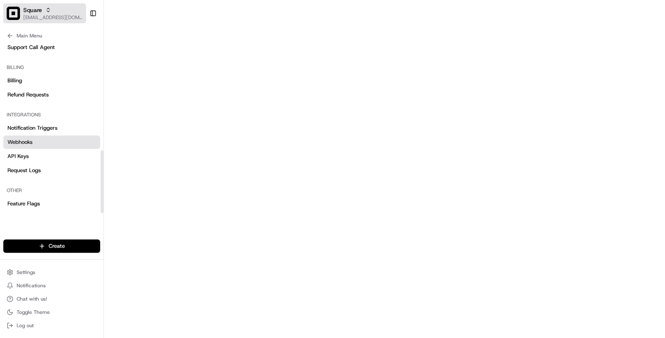
click at [40, 17] on span "[EMAIL_ADDRESS][DOMAIN_NAME]" at bounding box center [52, 17] width 59 height 7
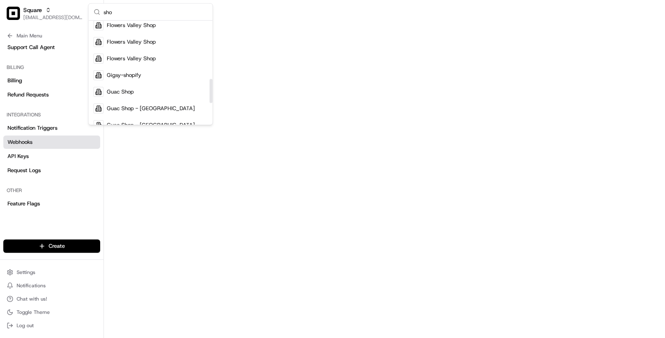
scroll to position [130, 0]
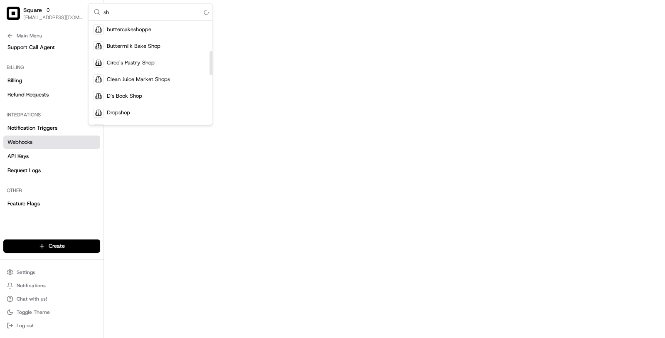
type input "s"
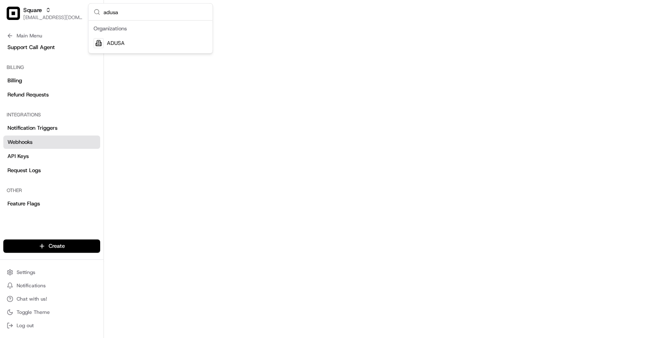
scroll to position [0, 0]
type input "adusa"
click at [166, 39] on div "ADUSA" at bounding box center [150, 43] width 121 height 17
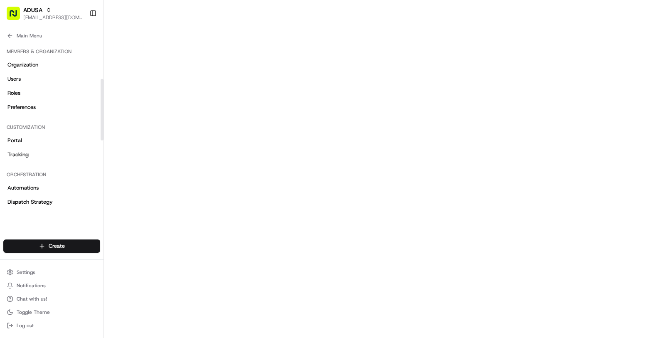
scroll to position [306, 0]
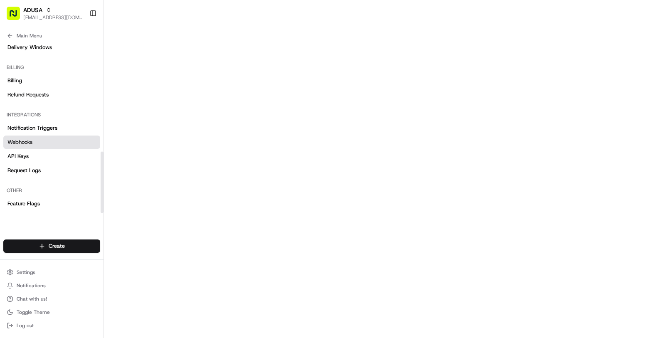
click at [51, 141] on link "Webhooks" at bounding box center [51, 141] width 97 height 13
click at [21, 37] on span "Main Menu" at bounding box center [29, 35] width 25 height 7
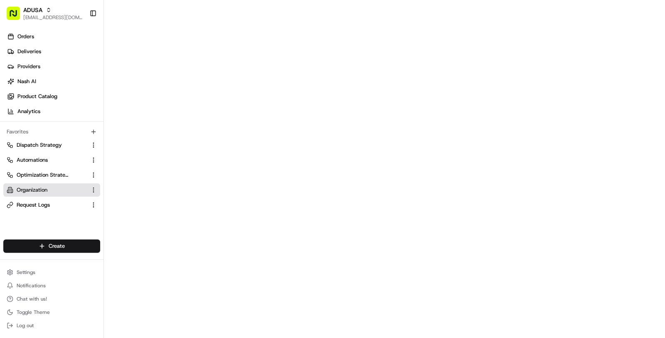
click at [47, 190] on span "Organization" at bounding box center [32, 189] width 31 height 7
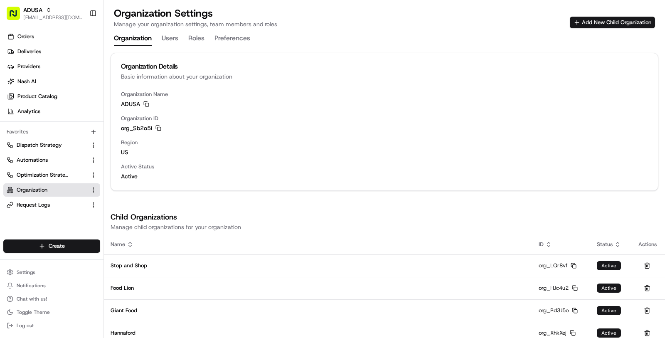
scroll to position [57, 0]
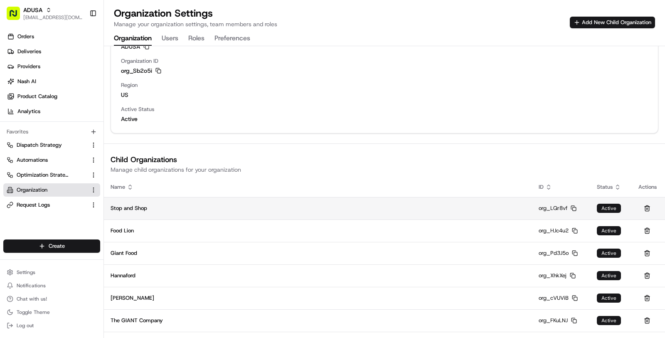
click at [142, 207] on span "Stop and Shop" at bounding box center [129, 207] width 37 height 7
copy span "Stop and Shop"
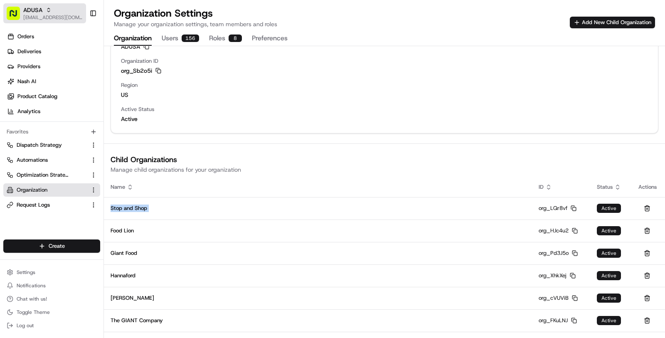
click at [23, 15] on span "[EMAIL_ADDRESS][DOMAIN_NAME]" at bounding box center [52, 17] width 59 height 7
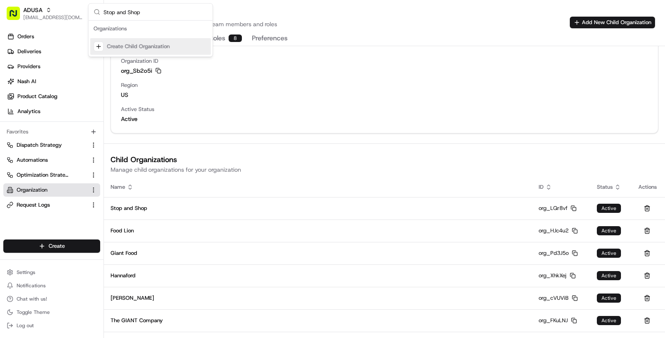
type input "Stop and Shop"
click at [147, 43] on div "Create Child Organization" at bounding box center [138, 46] width 63 height 7
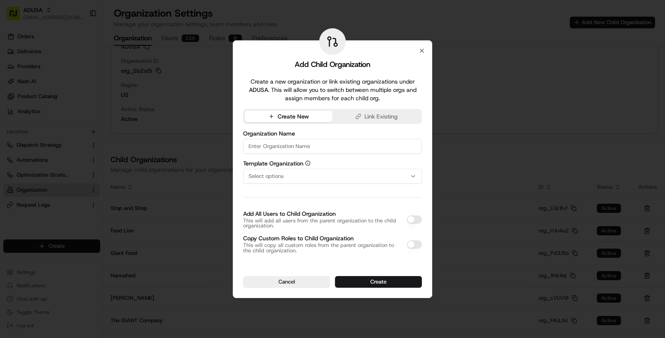
click at [423, 55] on div "Add Child Organization Create a new organization or link existing organizations…" at bounding box center [332, 169] width 199 height 258
click at [423, 49] on icon "button" at bounding box center [421, 50] width 7 height 7
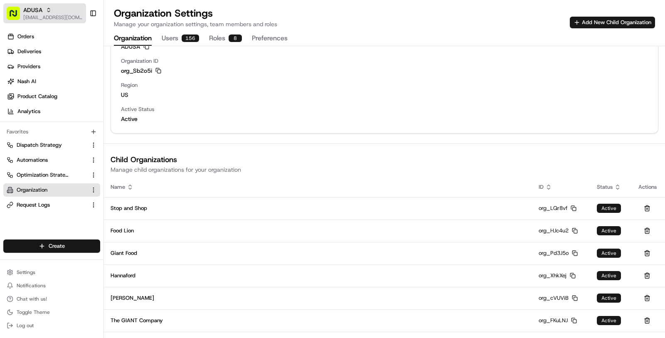
click at [10, 10] on rect "button" at bounding box center [13, 13] width 13 height 13
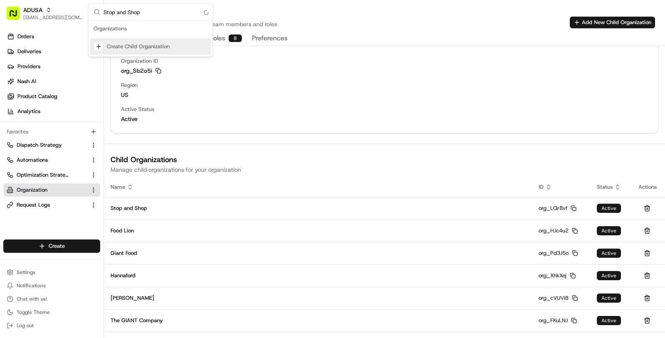
type input "Stop and Shop"
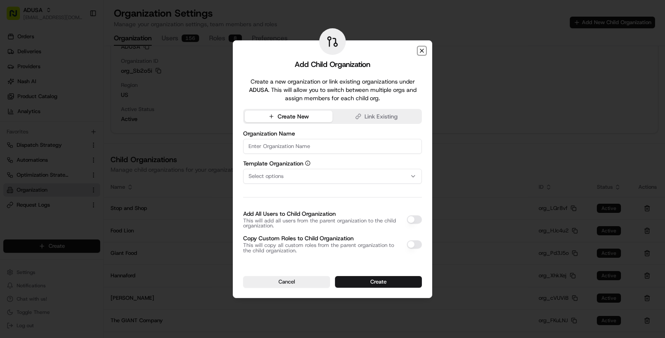
click at [421, 50] on icon "button" at bounding box center [421, 50] width 3 height 3
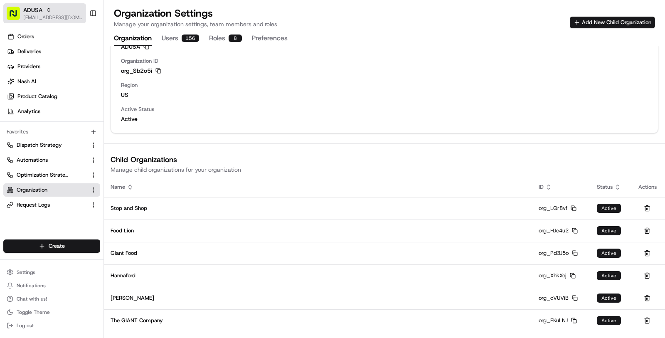
click at [43, 7] on div "ADUSA" at bounding box center [52, 10] width 59 height 8
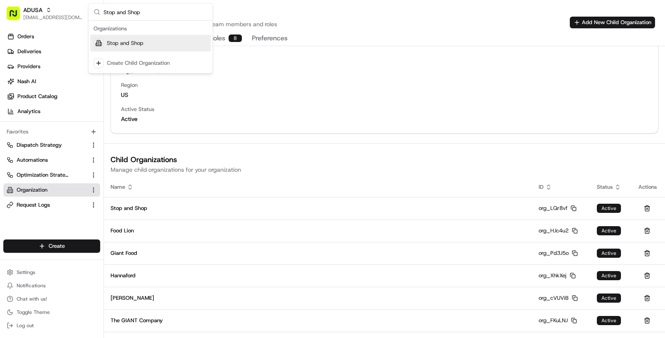
type input "Stop and Shop"
click at [138, 39] on span "Stop and Shop" at bounding box center [125, 42] width 37 height 7
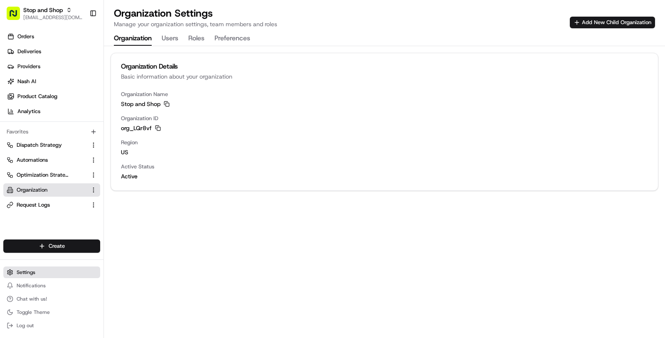
click at [26, 271] on span "Settings" at bounding box center [26, 272] width 19 height 7
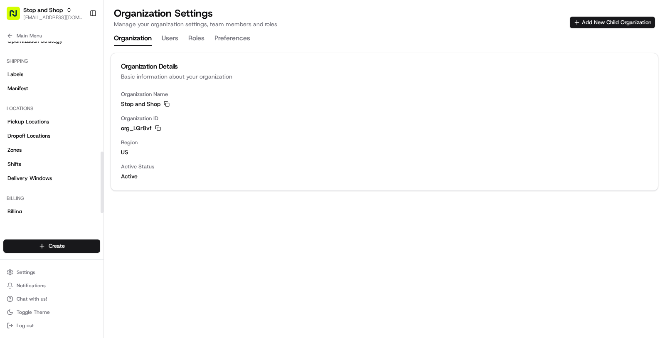
scroll to position [306, 0]
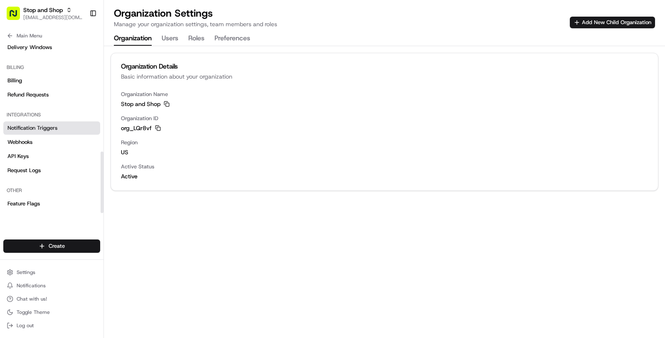
click at [61, 123] on link "Notification Triggers" at bounding box center [51, 127] width 97 height 13
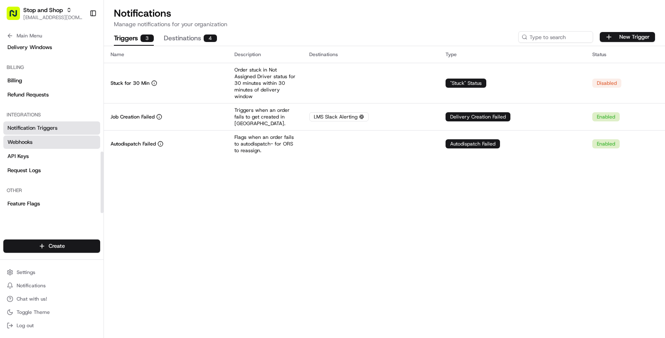
click at [61, 145] on link "Webhooks" at bounding box center [51, 141] width 97 height 13
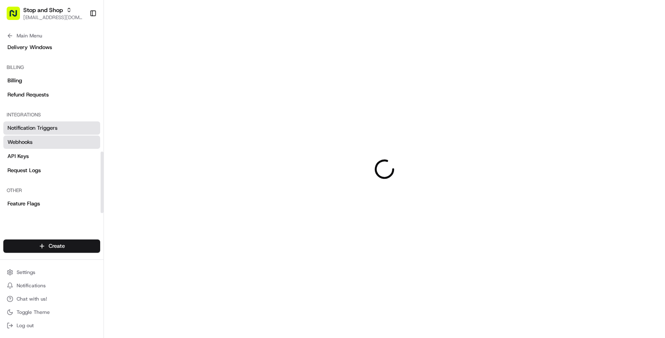
click at [60, 130] on link "Notification Triggers" at bounding box center [51, 127] width 97 height 13
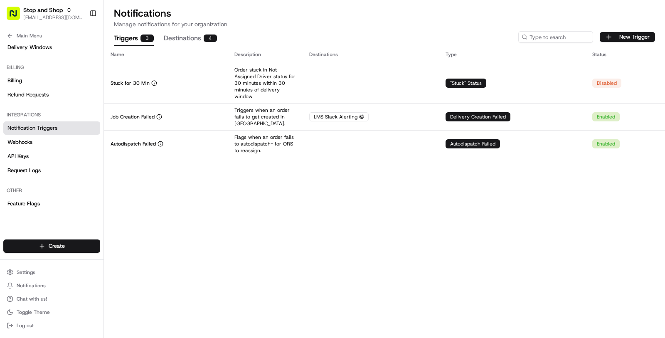
click at [198, 33] on button "Destinations 4" at bounding box center [190, 39] width 53 height 14
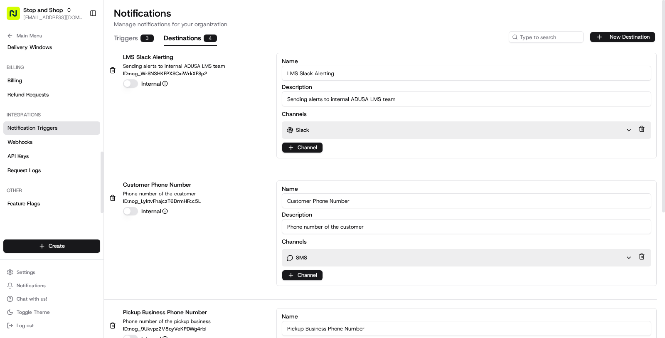
click at [82, 122] on link "Notification Triggers" at bounding box center [51, 127] width 97 height 13
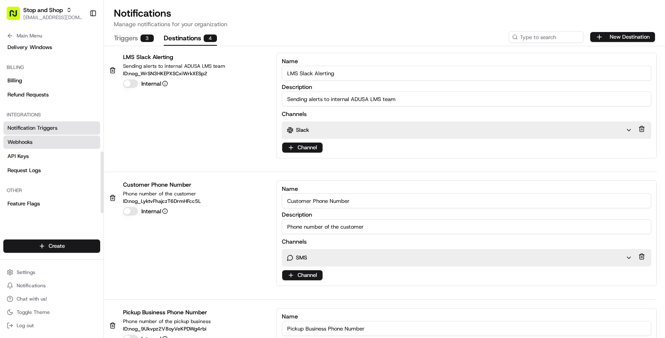
click at [43, 146] on link "Webhooks" at bounding box center [51, 141] width 97 height 13
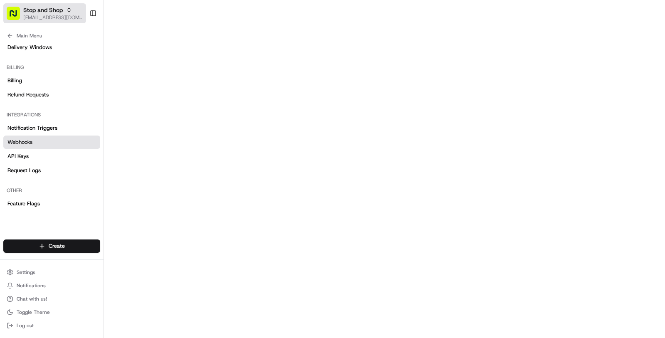
click at [43, 22] on button "Stop and Shop masood@usenash.com" at bounding box center [44, 13] width 83 height 20
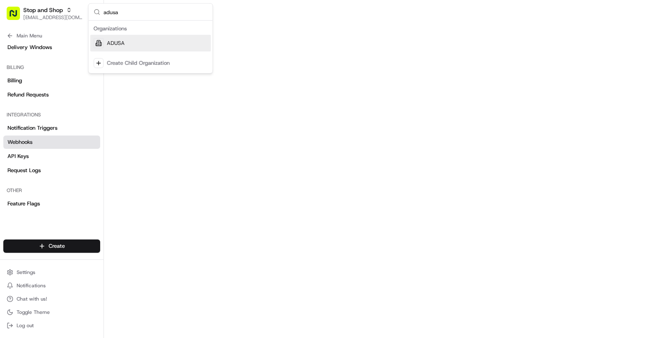
type input "adusa"
click at [144, 47] on div "ADUSA" at bounding box center [150, 43] width 121 height 17
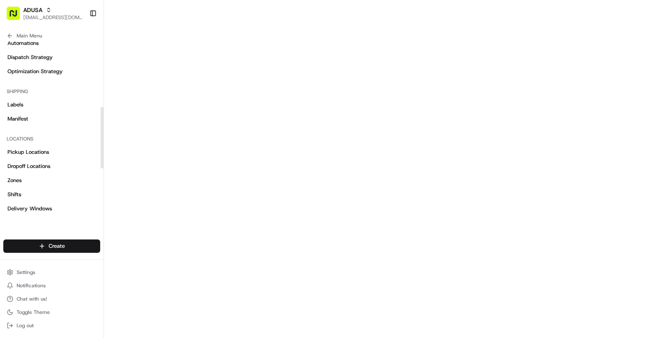
scroll to position [306, 0]
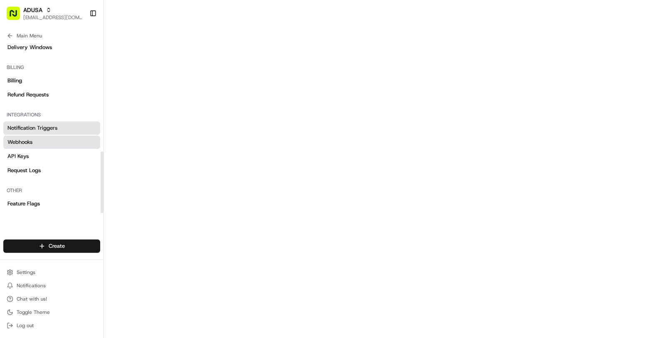
click at [47, 130] on span "Notification Triggers" at bounding box center [32, 127] width 50 height 7
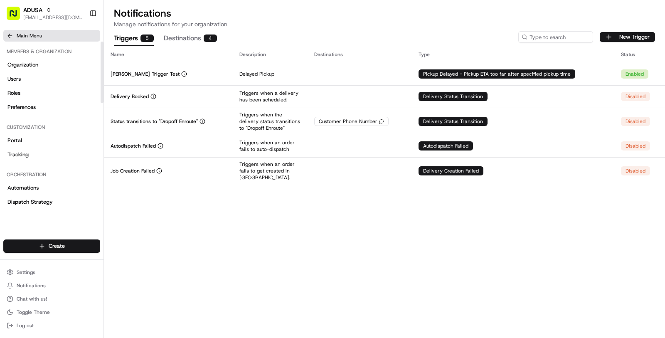
click at [37, 39] on span "Main Menu" at bounding box center [29, 35] width 25 height 7
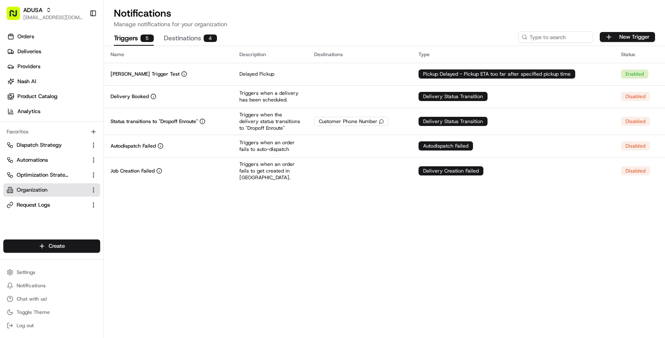
click at [43, 191] on span "Organization" at bounding box center [32, 189] width 31 height 7
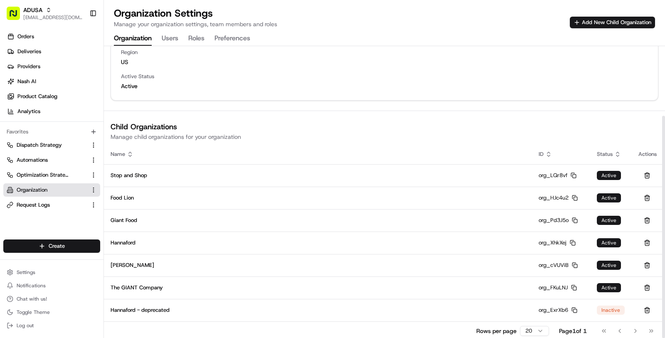
scroll to position [91, 0]
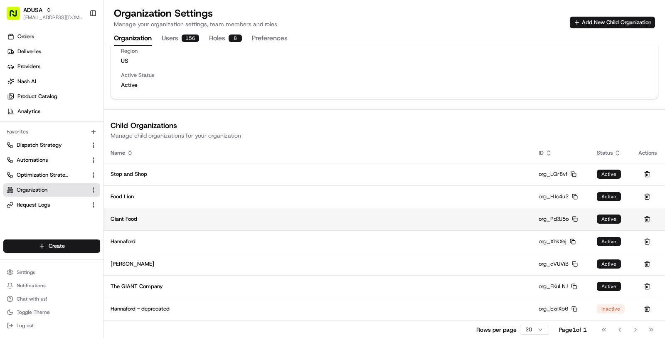
click at [576, 220] on icon "button" at bounding box center [575, 219] width 6 height 6
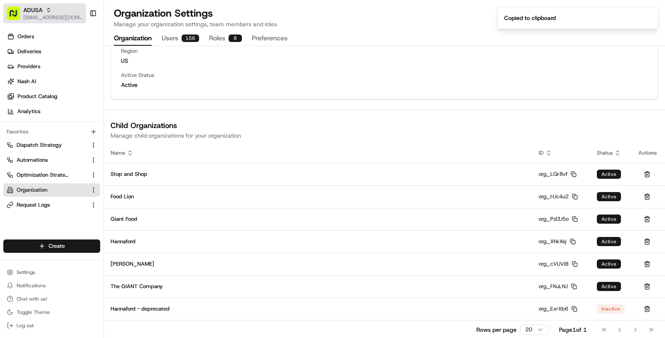
click at [47, 14] on span "[EMAIL_ADDRESS][DOMAIN_NAME]" at bounding box center [52, 17] width 59 height 7
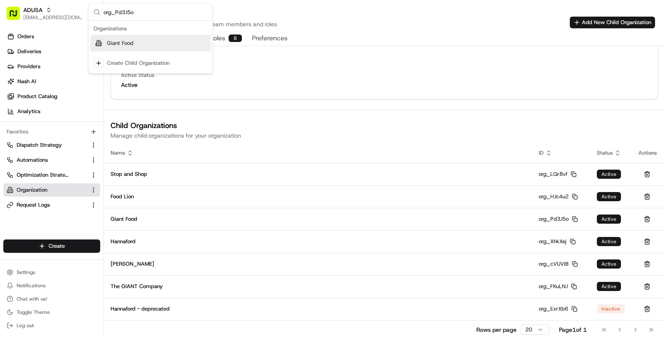
type input "org_Pd3J5o"
click at [151, 39] on div "Giant Food" at bounding box center [150, 43] width 121 height 17
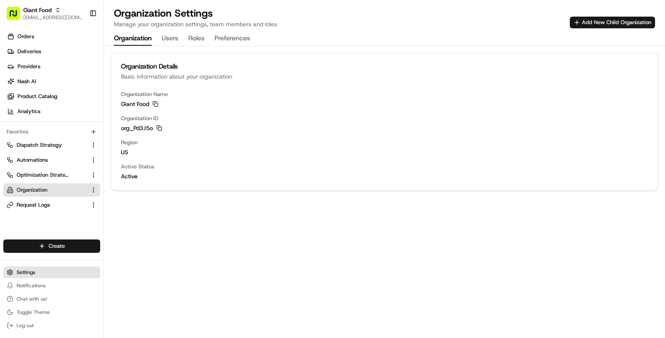
click at [34, 276] on button "Settings" at bounding box center [51, 272] width 97 height 12
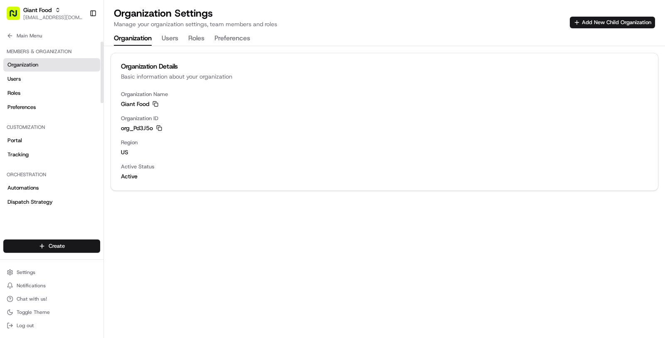
scroll to position [306, 0]
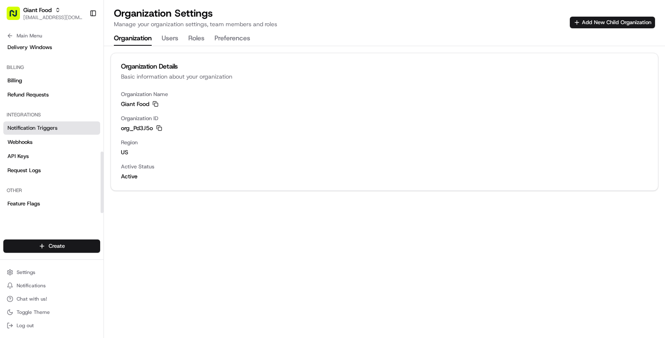
click at [41, 124] on span "Notification Triggers" at bounding box center [32, 127] width 50 height 7
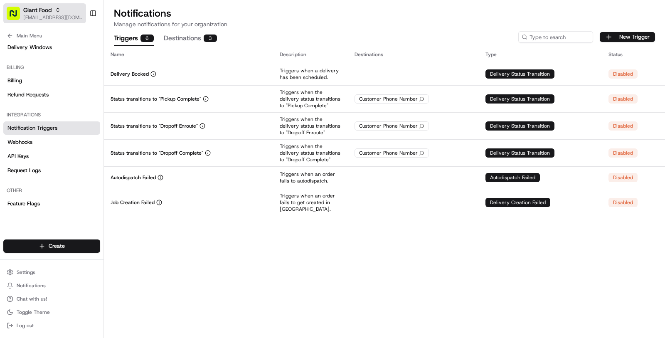
click at [64, 11] on div "Giant Food" at bounding box center [52, 10] width 59 height 8
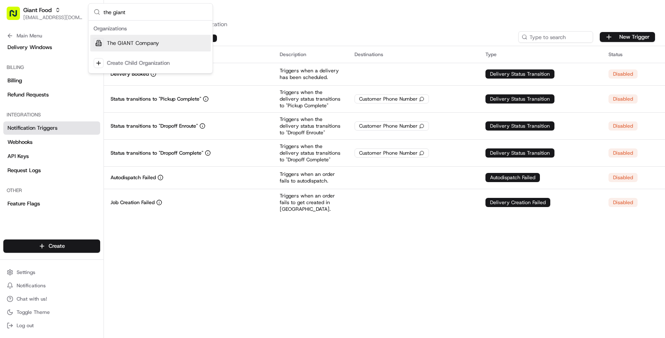
type input "the giant"
click at [141, 37] on div "The GIANT Company" at bounding box center [150, 43] width 121 height 17
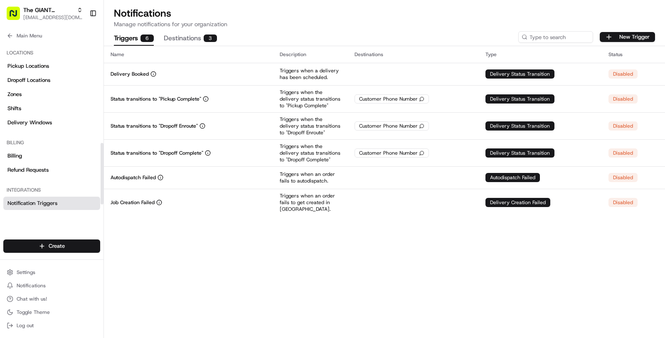
scroll to position [306, 0]
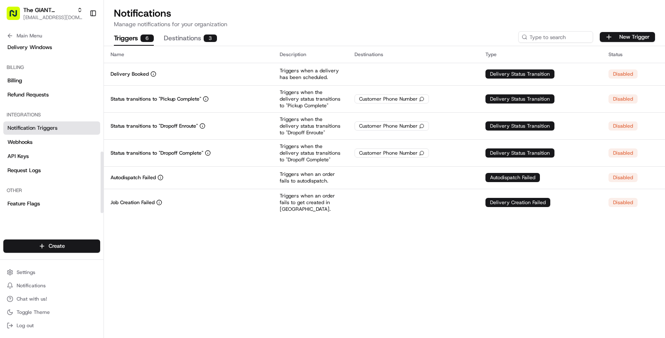
click at [50, 129] on span "Notification Triggers" at bounding box center [32, 127] width 50 height 7
click at [47, 140] on link "Webhooks" at bounding box center [51, 141] width 97 height 13
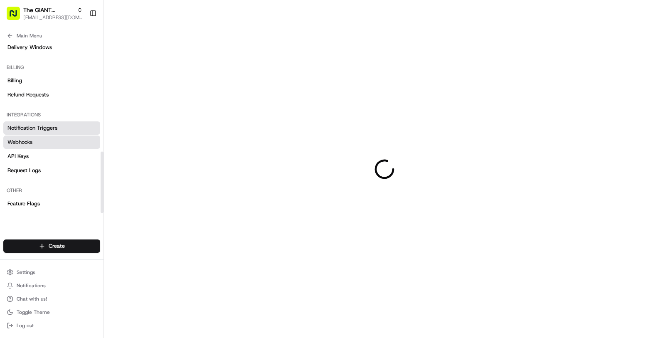
click at [50, 127] on span "Notification Triggers" at bounding box center [32, 127] width 50 height 7
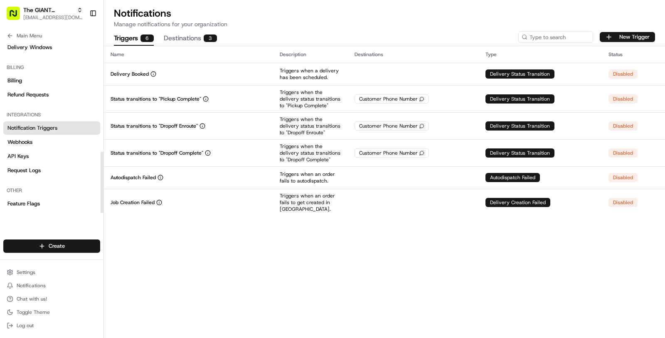
click at [50, 128] on span "Notification Triggers" at bounding box center [32, 127] width 50 height 7
click at [36, 20] on span "[EMAIL_ADDRESS][DOMAIN_NAME]" at bounding box center [52, 17] width 59 height 7
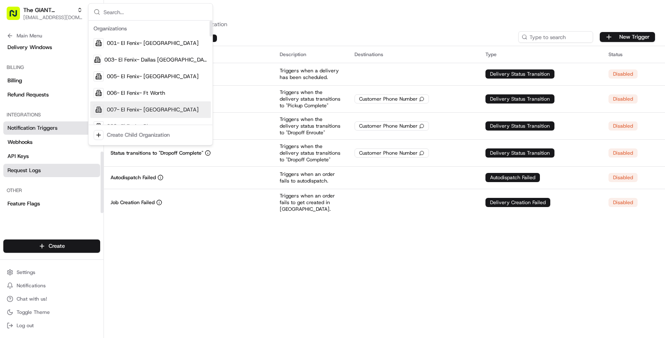
click at [59, 173] on link "Request Logs" at bounding box center [51, 170] width 97 height 13
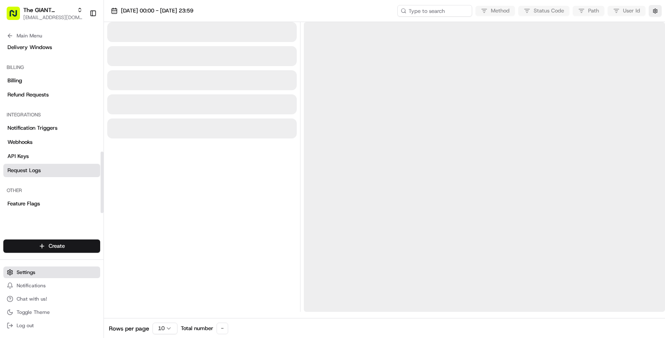
click at [28, 269] on span "Settings" at bounding box center [26, 272] width 19 height 7
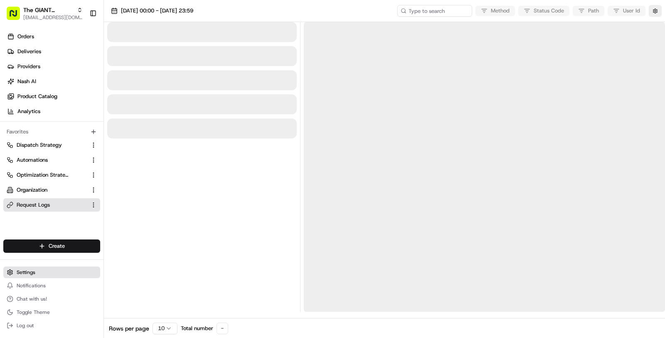
click at [33, 275] on span "Settings" at bounding box center [26, 272] width 19 height 7
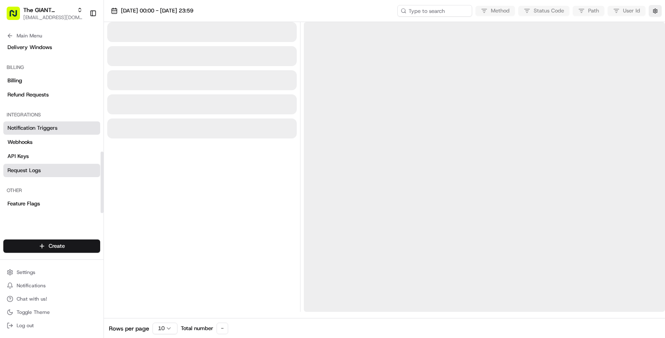
click at [49, 132] on link "Notification Triggers" at bounding box center [51, 127] width 97 height 13
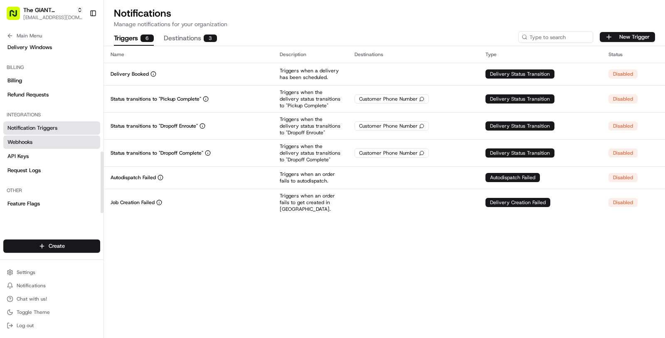
click at [58, 143] on link "Webhooks" at bounding box center [51, 141] width 97 height 13
